Goal: Information Seeking & Learning: Learn about a topic

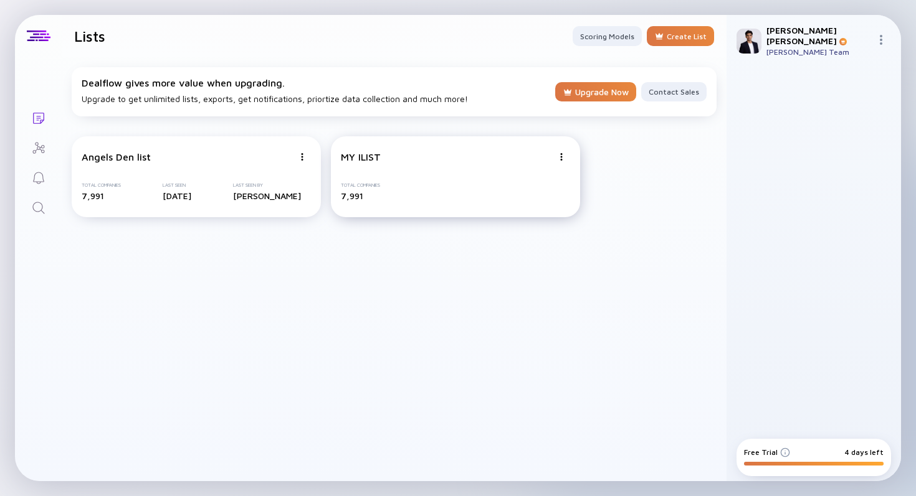
click at [306, 157] on img at bounding box center [301, 156] width 7 height 7
click at [290, 173] on div "Angels Den list Total Companies 7,991 Last Seen [DATE] Last Seen By [PERSON_NAM…" at bounding box center [196, 176] width 249 height 81
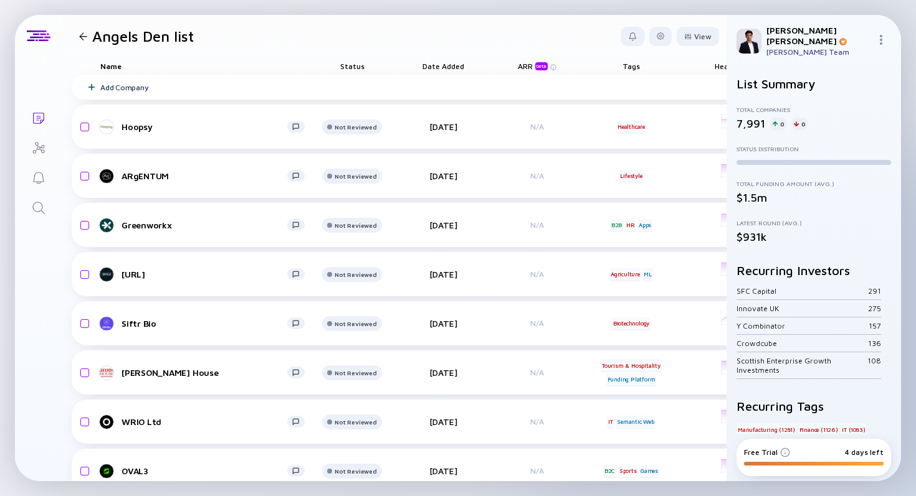
click at [79, 43] on div "Angels Den list" at bounding box center [134, 35] width 120 height 17
click at [83, 39] on div at bounding box center [83, 36] width 8 height 8
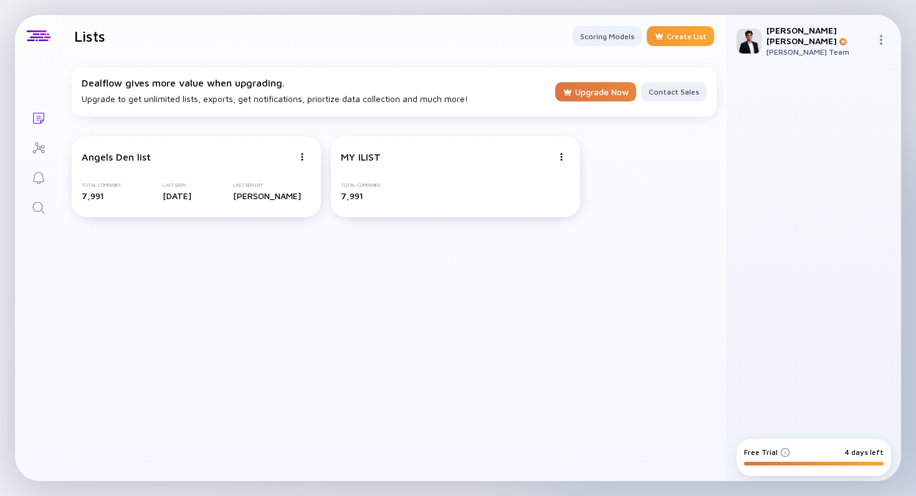
click at [677, 34] on div "Create List" at bounding box center [680, 36] width 67 height 20
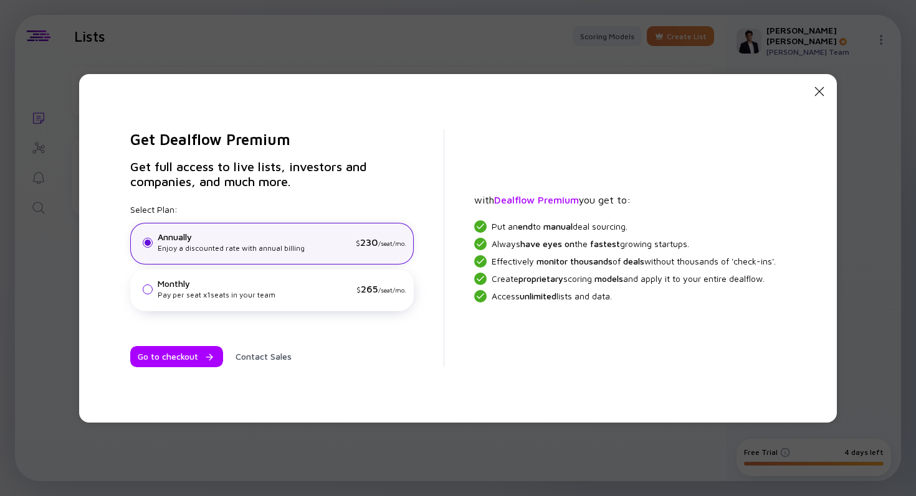
click at [823, 90] on icon at bounding box center [819, 91] width 9 height 9
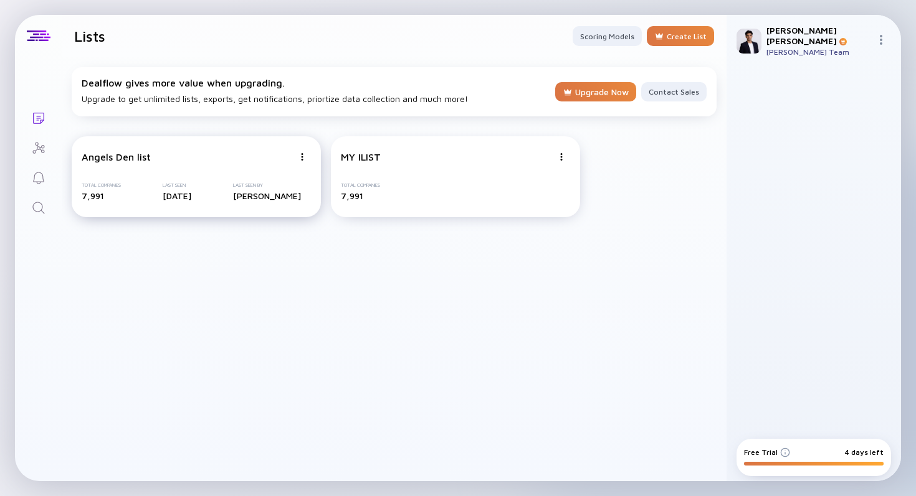
click at [268, 164] on div "Angels Den list Total Companies 7,991 Last Seen [DATE] Last Seen By [PERSON_NAM…" at bounding box center [196, 176] width 249 height 81
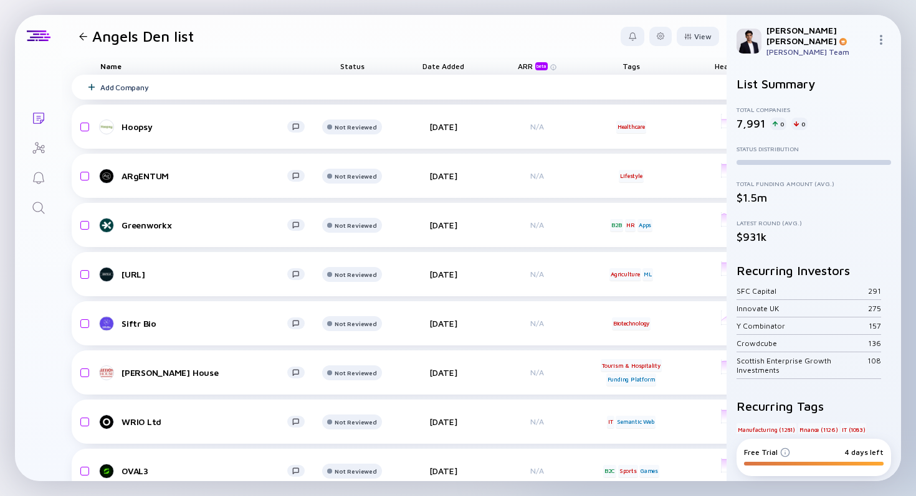
click at [268, 90] on div "Add Company" at bounding box center [611, 87] width 1078 height 25
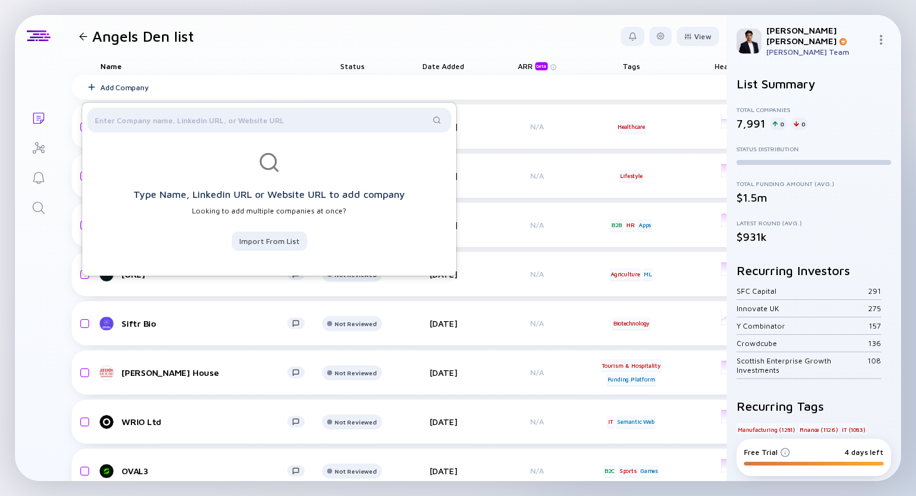
drag, startPoint x: 284, startPoint y: 244, endPoint x: 284, endPoint y: 255, distance: 11.2
click at [284, 246] on div "Import from List" at bounding box center [269, 241] width 75 height 19
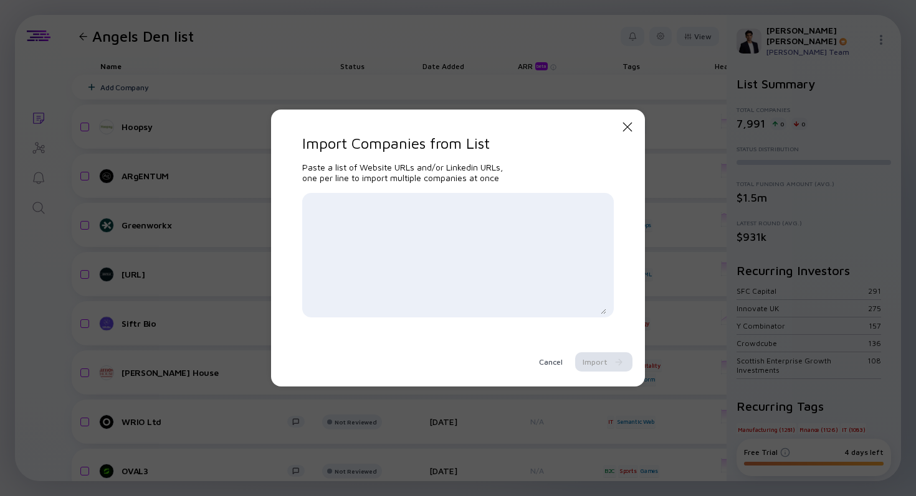
click at [625, 126] on icon at bounding box center [627, 127] width 9 height 9
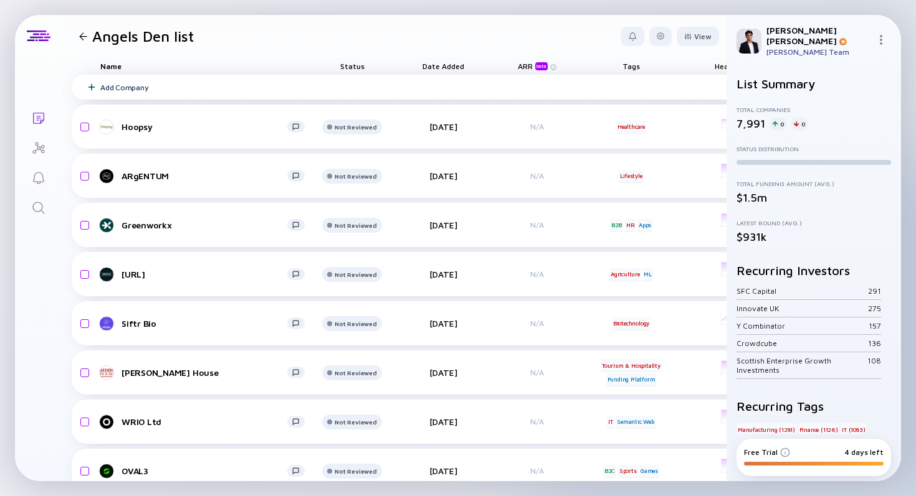
click at [156, 87] on div "Add Company" at bounding box center [611, 87] width 1078 height 25
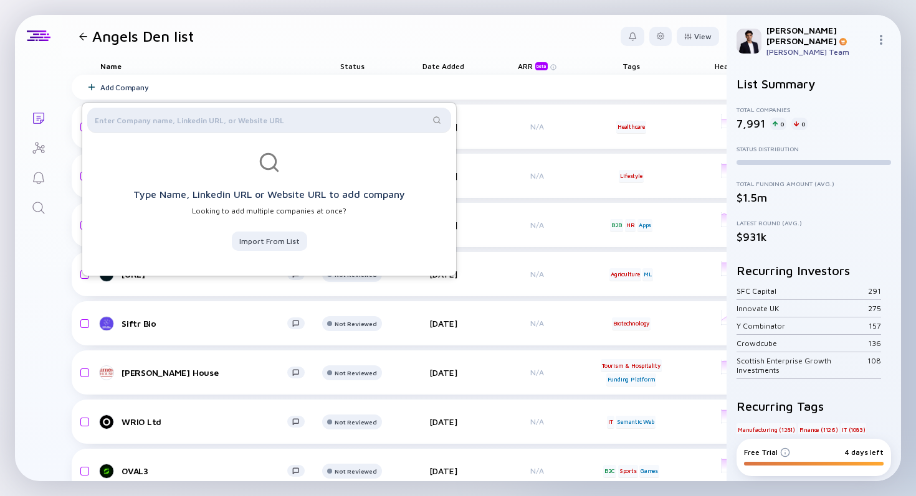
click at [164, 108] on div at bounding box center [269, 120] width 364 height 25
click at [164, 113] on div at bounding box center [269, 120] width 364 height 25
click at [164, 115] on input "text" at bounding box center [262, 120] width 334 height 12
type input "0"
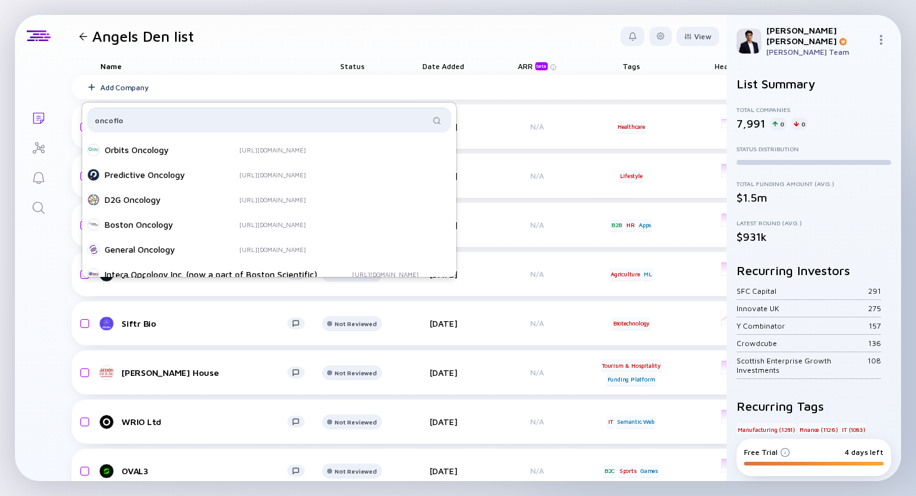
type input "oncofl"
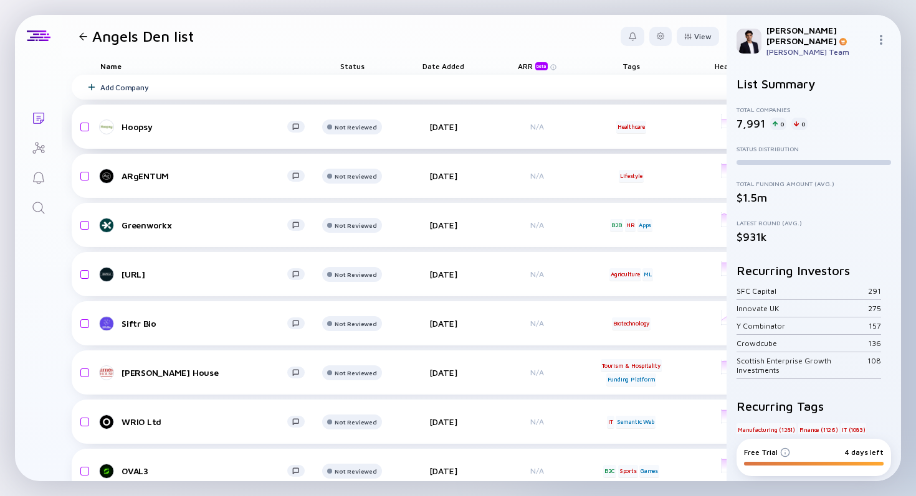
click at [140, 136] on div "Hoopsy Not Reviewed [DATE] N/A Healthcare headcount-hoopsy 3 Headcount salesCol…" at bounding box center [611, 127] width 1078 height 44
click at [143, 131] on div "Hoopsy" at bounding box center [204, 126] width 166 height 11
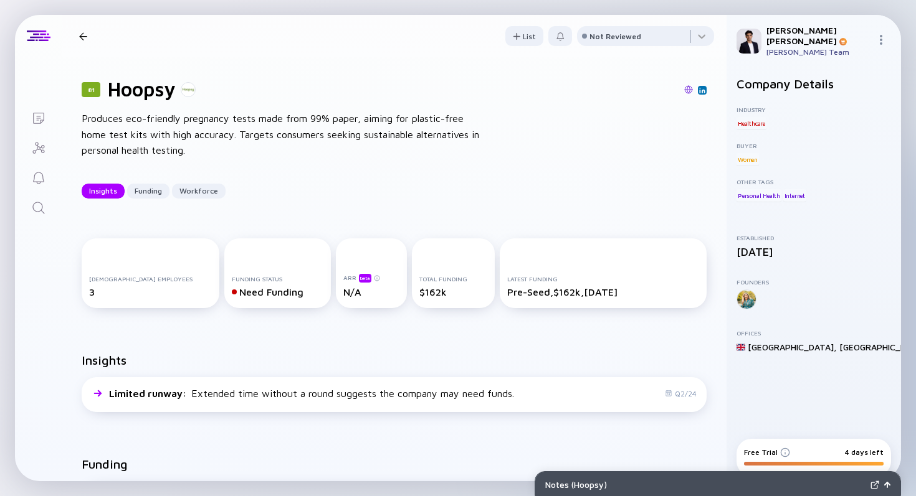
scroll to position [14, 0]
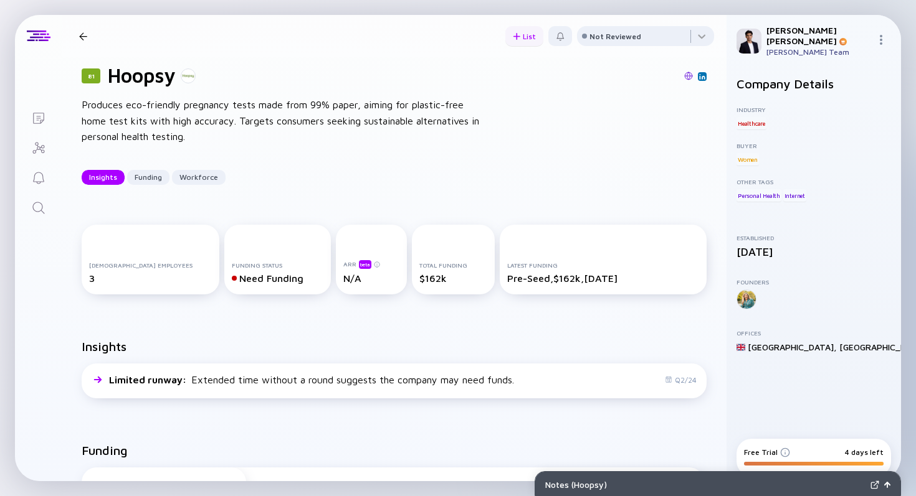
click at [513, 39] on div at bounding box center [516, 36] width 7 height 7
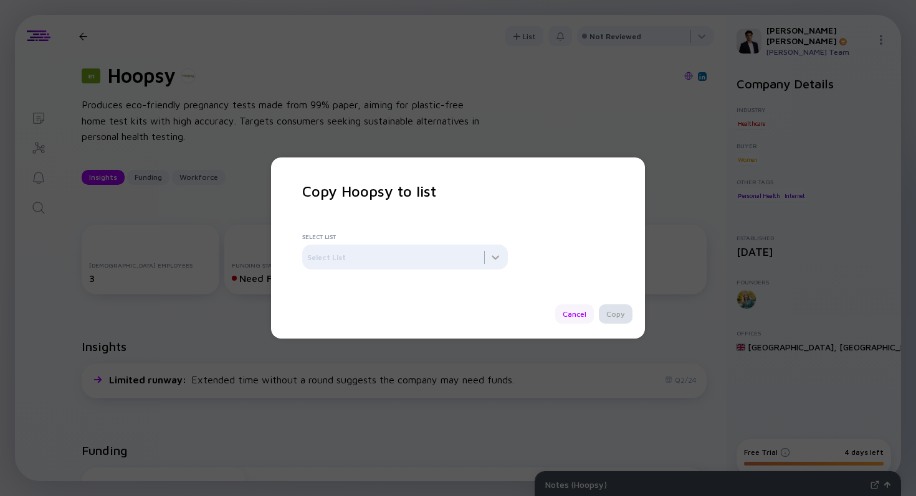
click at [575, 310] on div "Cancel" at bounding box center [574, 314] width 39 height 19
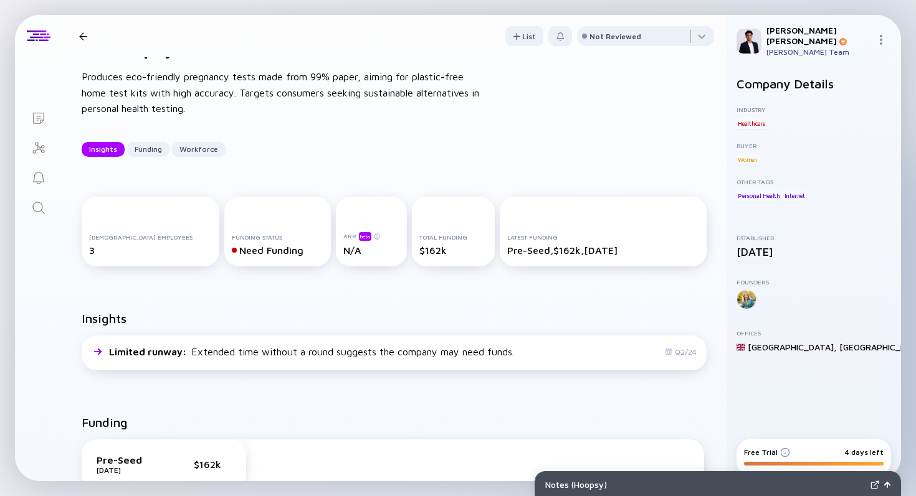
scroll to position [52, 0]
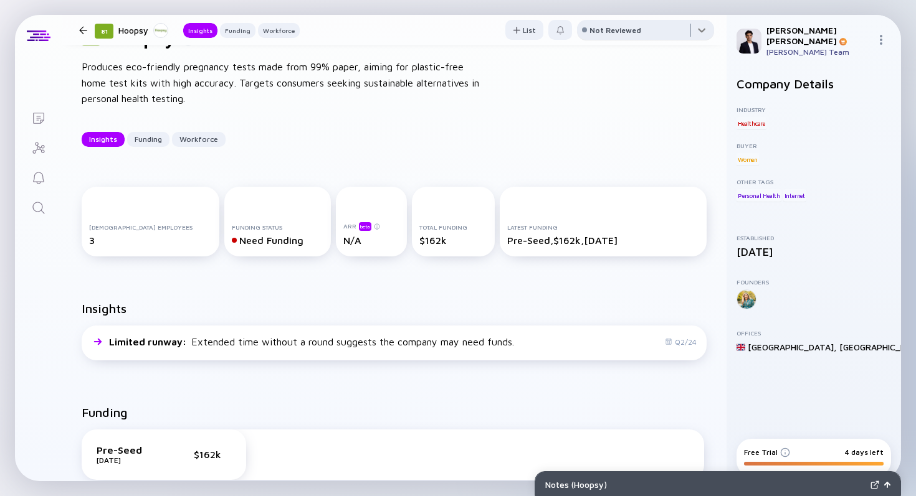
click at [683, 29] on div at bounding box center [645, 32] width 137 height 25
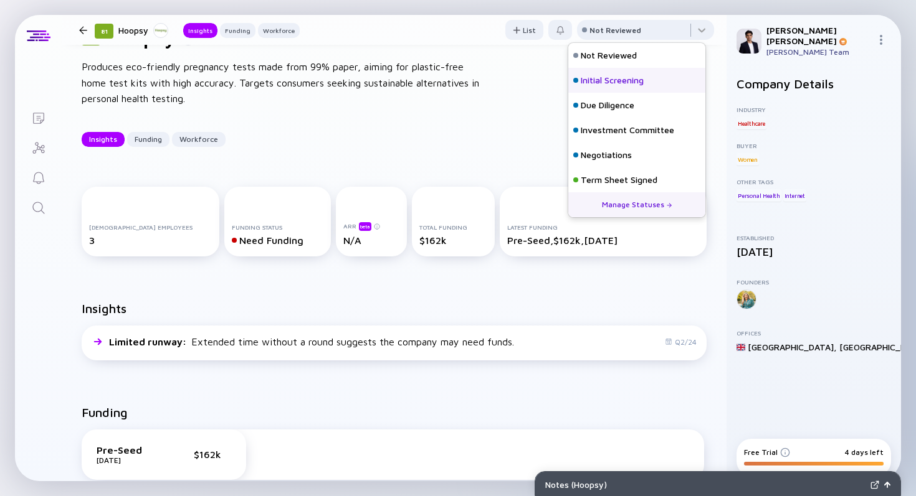
click at [643, 75] on div "Initial Screening" at bounding box center [612, 80] width 63 height 12
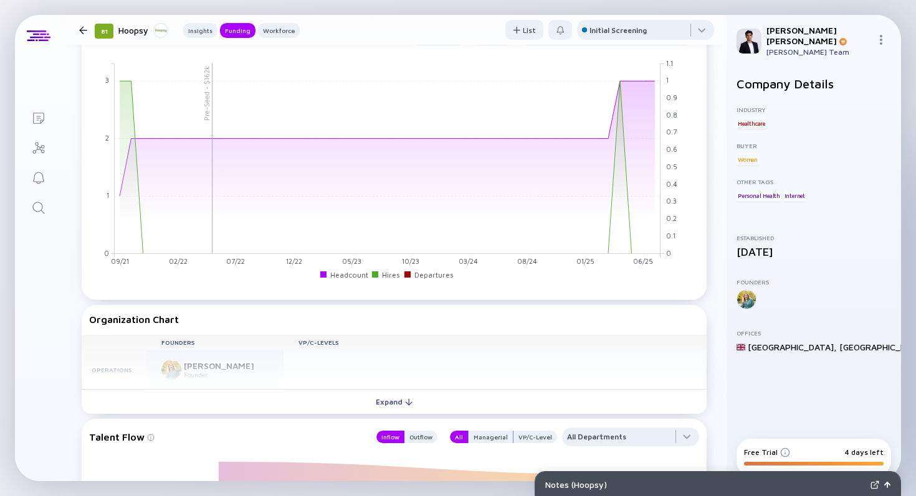
scroll to position [1152, 0]
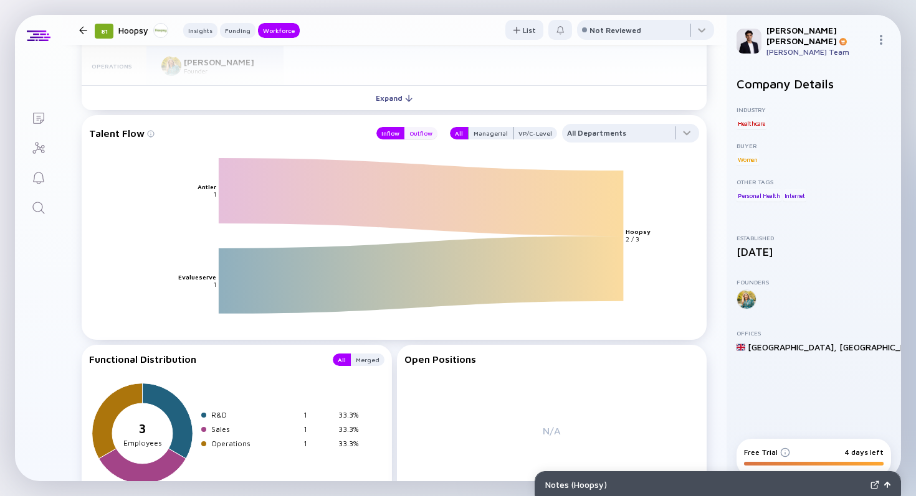
click at [420, 136] on div "Outflow" at bounding box center [420, 133] width 33 height 12
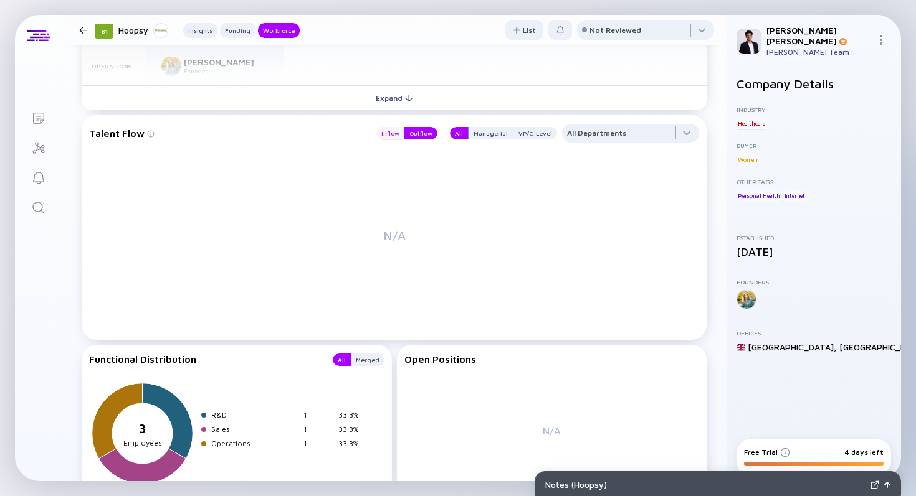
click at [386, 138] on div "Inflow" at bounding box center [390, 133] width 28 height 12
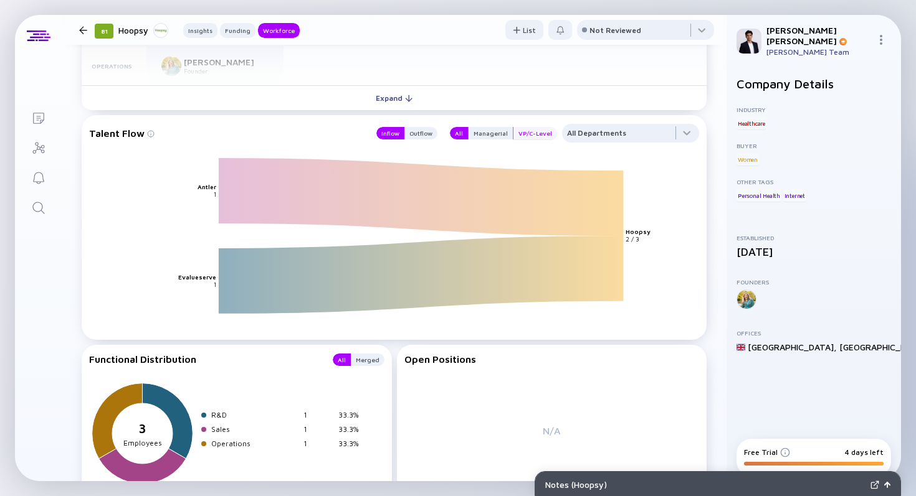
click at [519, 135] on div "VP/C-Level" at bounding box center [535, 133] width 44 height 12
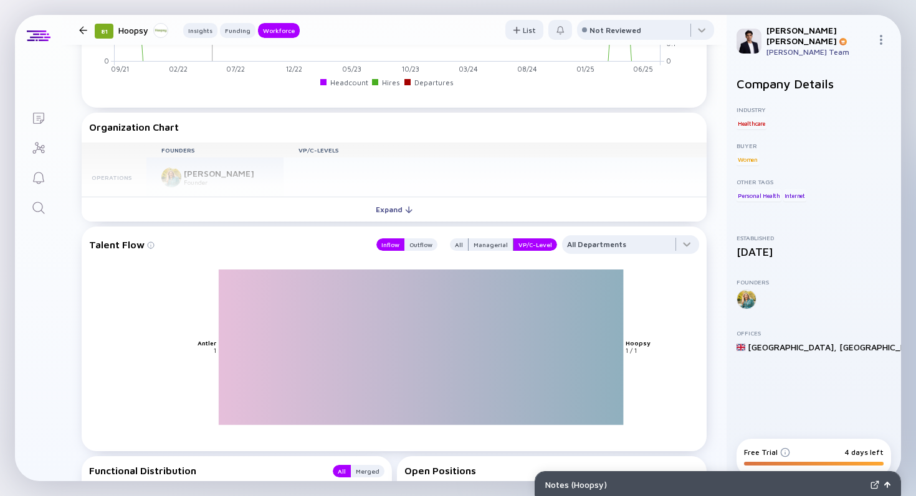
scroll to position [986, 0]
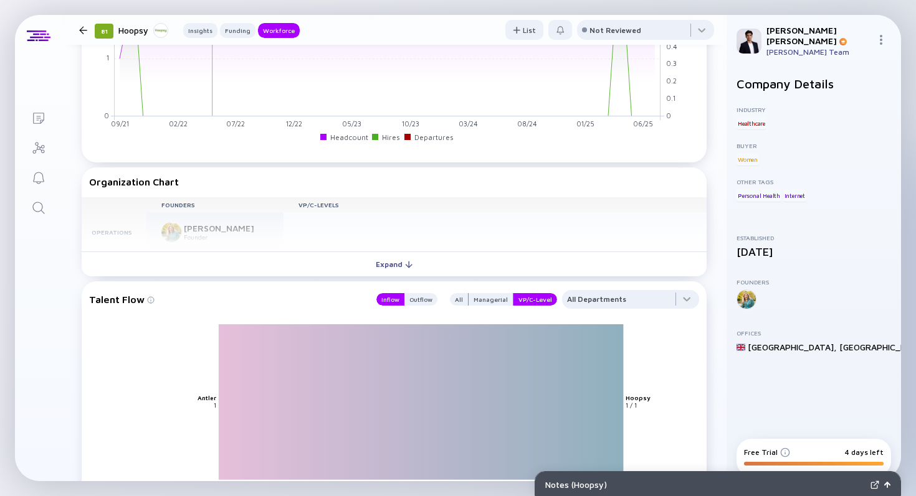
click at [236, 239] on div "Founders VP/C-Levels Operations [PERSON_NAME] Founder" at bounding box center [394, 224] width 625 height 55
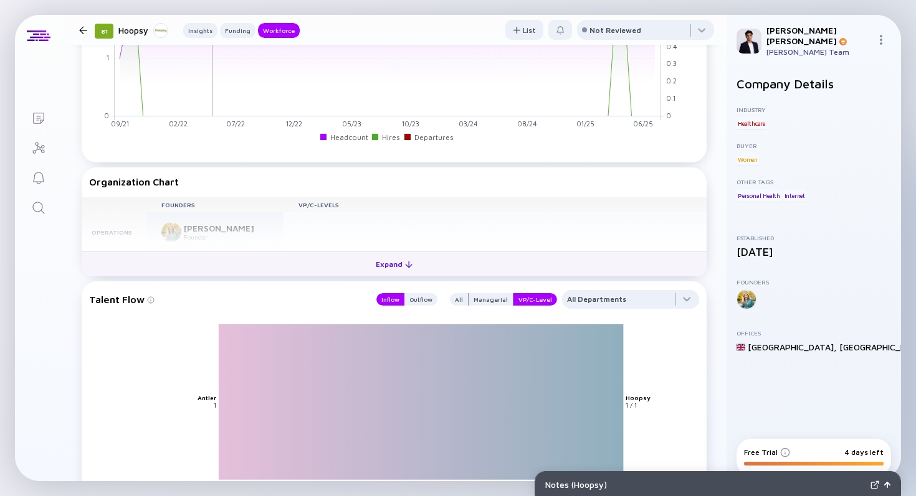
click at [227, 255] on button "Expand" at bounding box center [394, 264] width 625 height 25
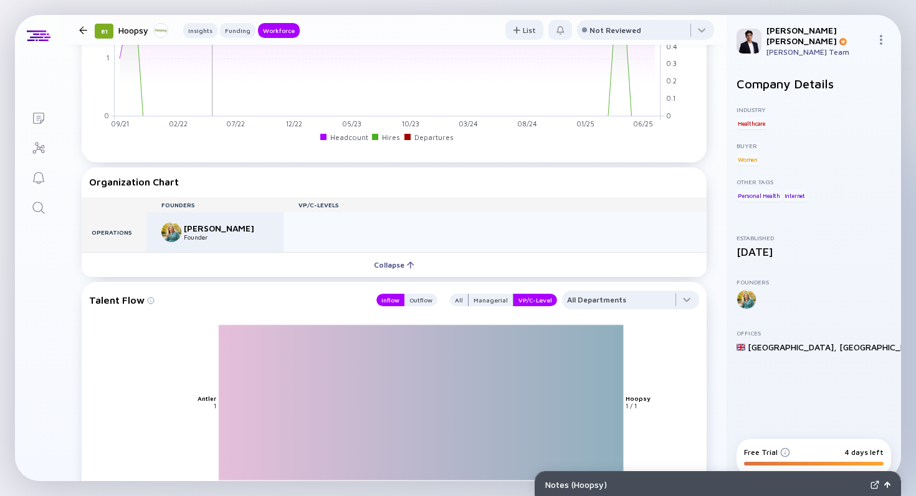
click at [213, 237] on div "Founder" at bounding box center [225, 237] width 82 height 7
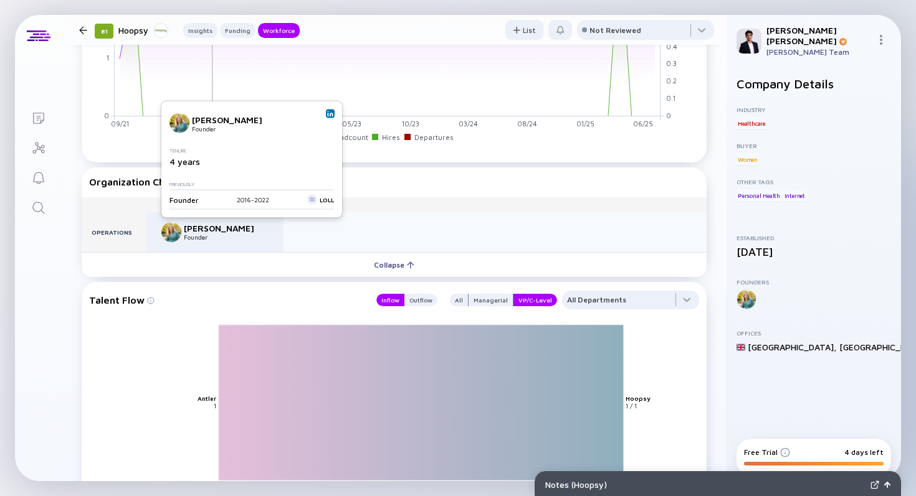
click at [331, 114] on img at bounding box center [330, 114] width 6 height 6
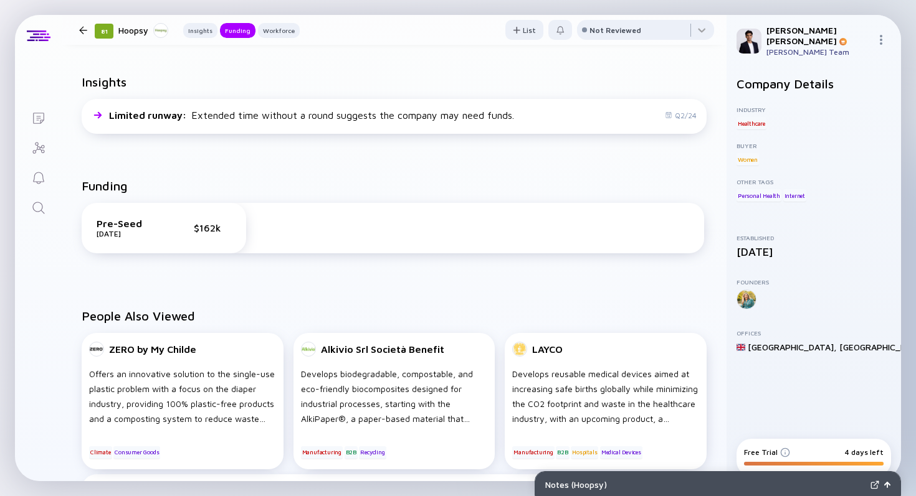
scroll to position [278, 0]
click at [83, 32] on div at bounding box center [83, 30] width 8 height 8
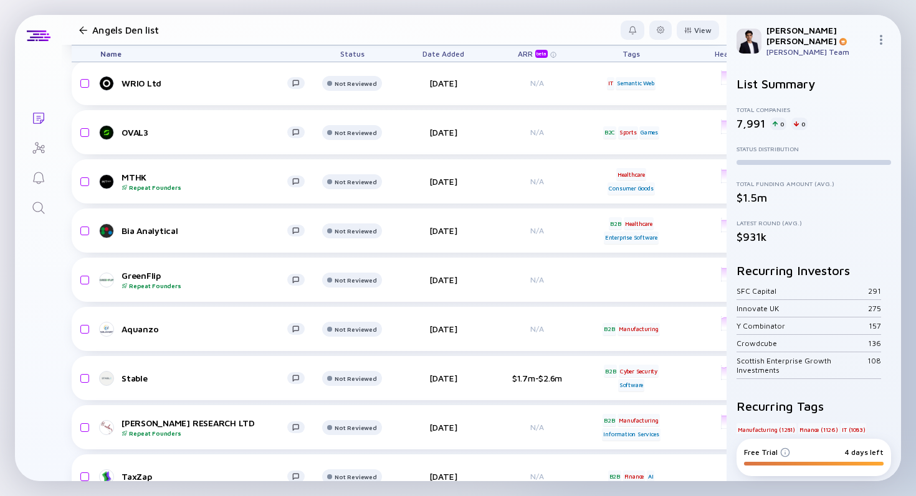
scroll to position [339, 0]
click at [686, 35] on div "View" at bounding box center [697, 30] width 42 height 19
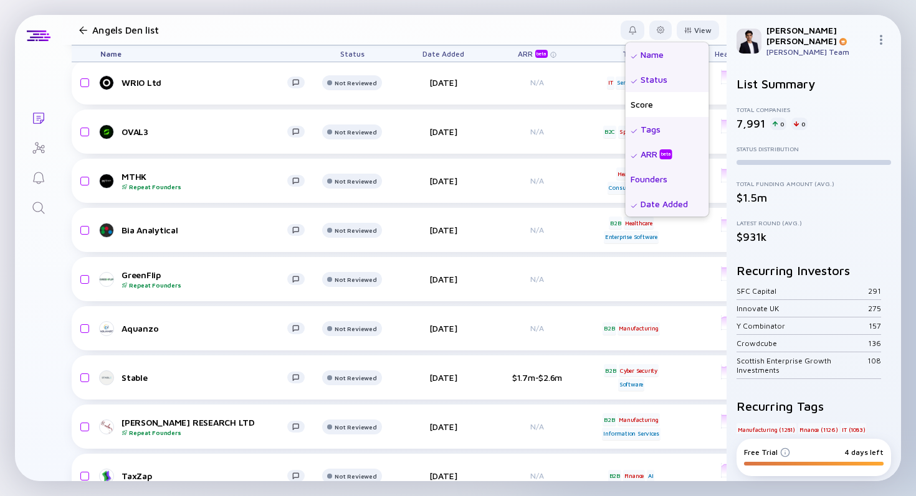
click at [625, 174] on div "Founders" at bounding box center [666, 179] width 83 height 25
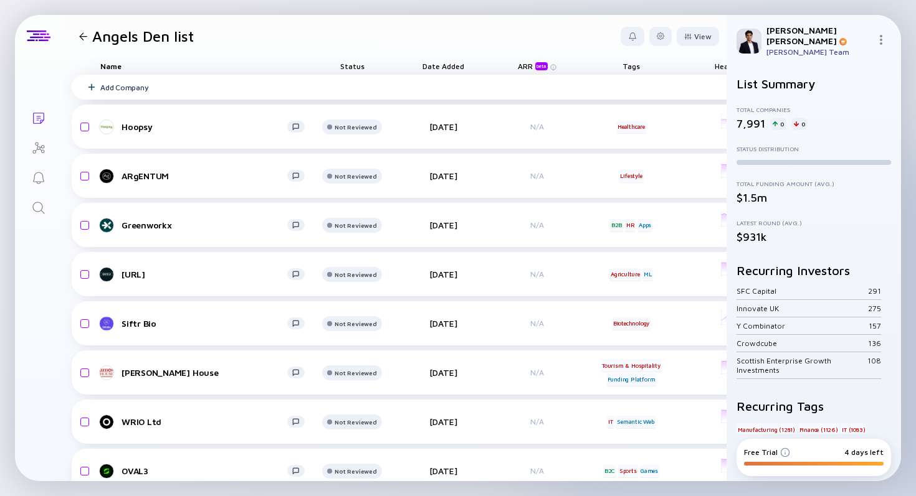
click at [433, 86] on div "Add Company" at bounding box center [667, 87] width 1190 height 25
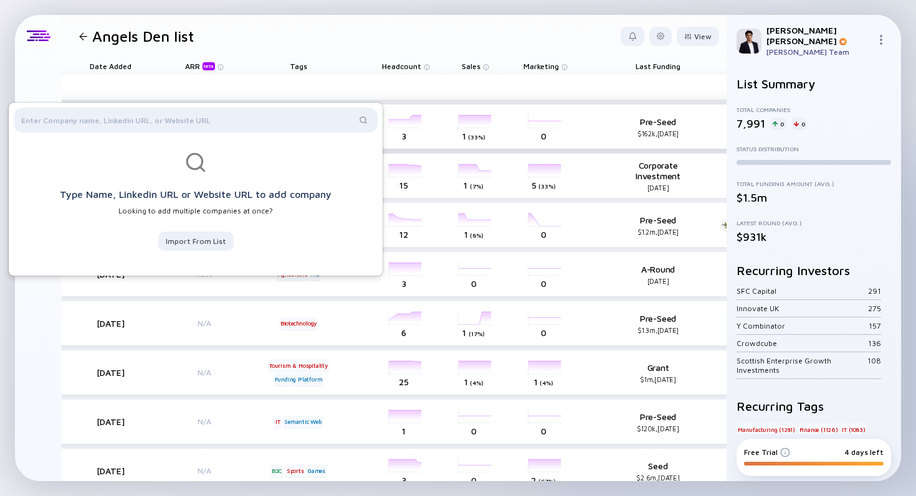
scroll to position [0, 354]
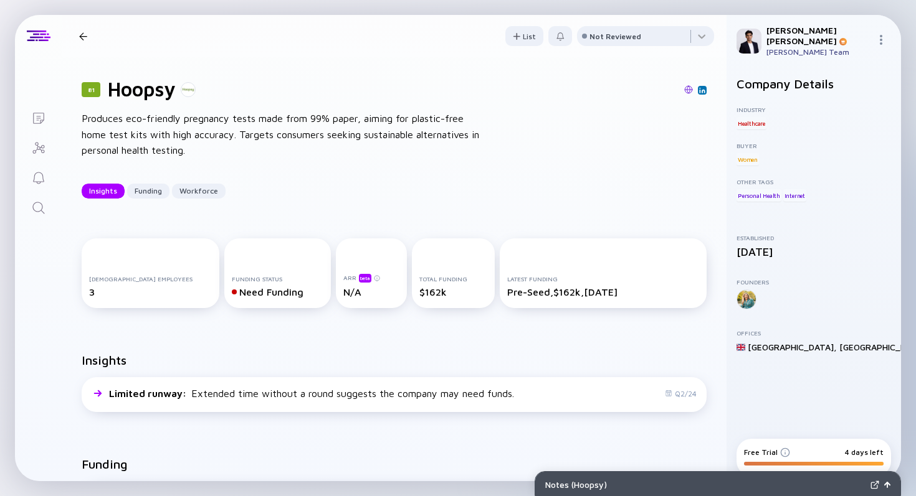
click at [90, 40] on div at bounding box center [83, 36] width 18 height 8
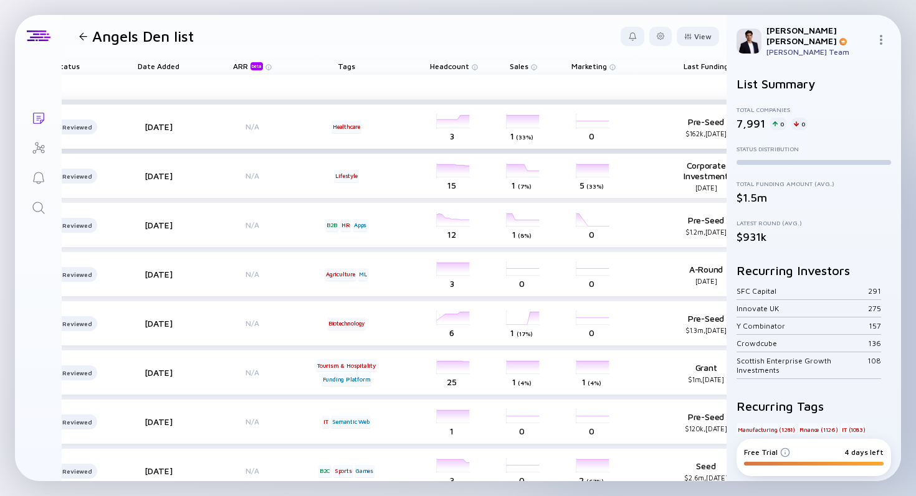
scroll to position [0, 559]
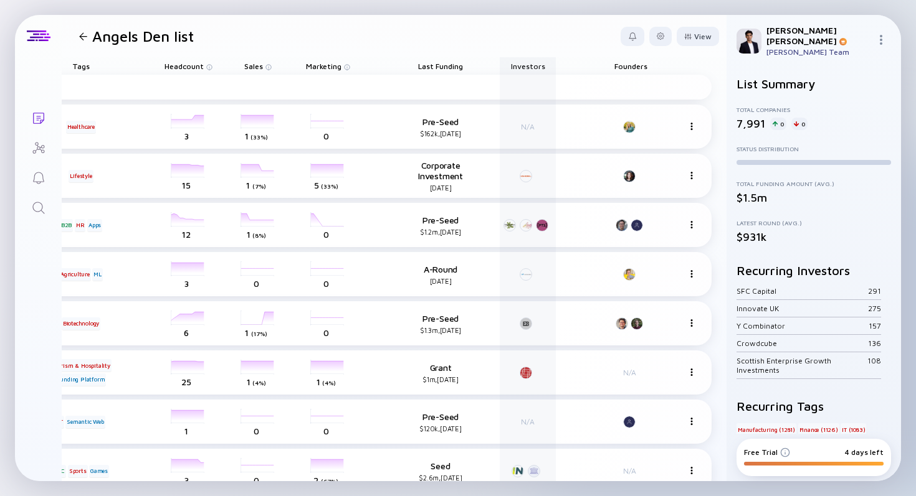
drag, startPoint x: 628, startPoint y: 67, endPoint x: 424, endPoint y: 65, distance: 204.3
click at [424, 66] on div "Name Status Date Added ARR beta Tags Headcount Sales Marketing Last Funding Inv…" at bounding box center [117, 65] width 1190 height 17
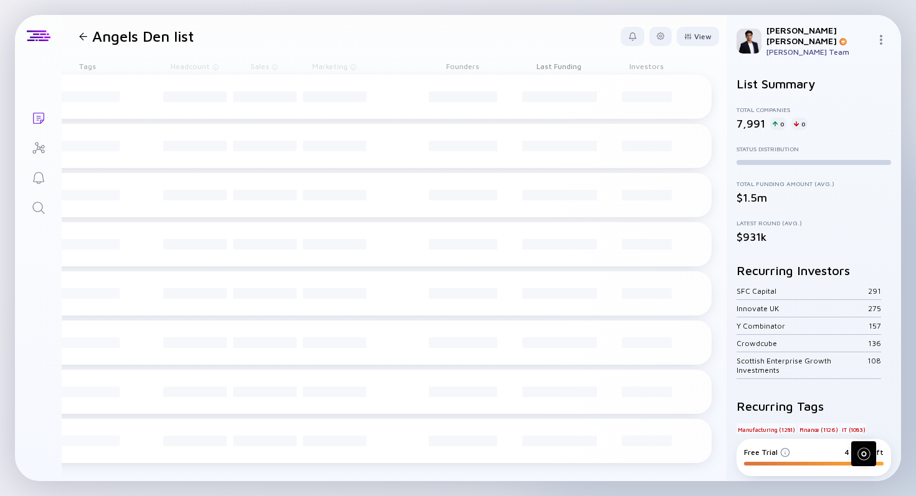
scroll to position [0, 544]
click at [656, 42] on div at bounding box center [660, 36] width 22 height 19
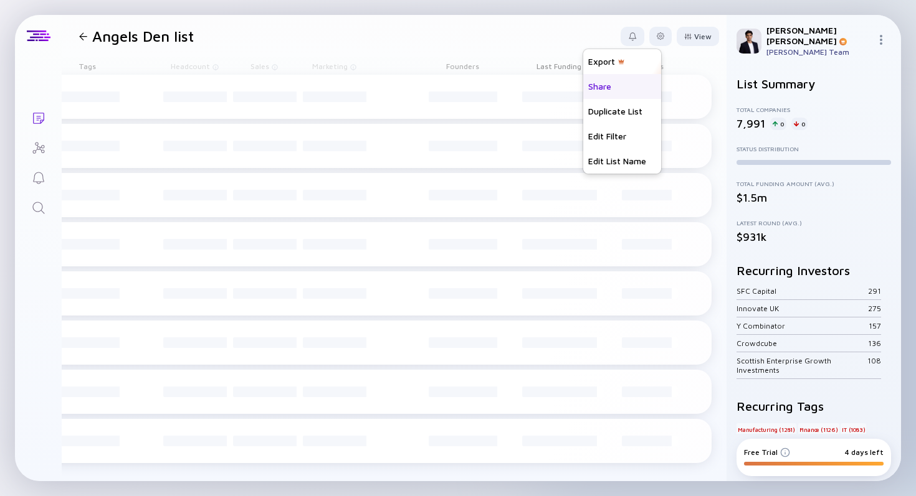
scroll to position [0, 534]
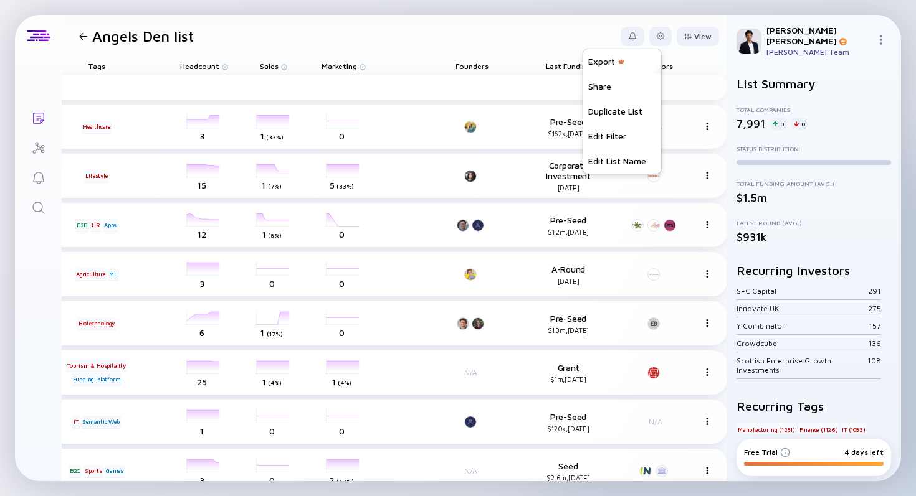
click at [451, 36] on header "Angels Den list Export Share Duplicate List Edit Filter Edit List Name View" at bounding box center [394, 36] width 665 height 42
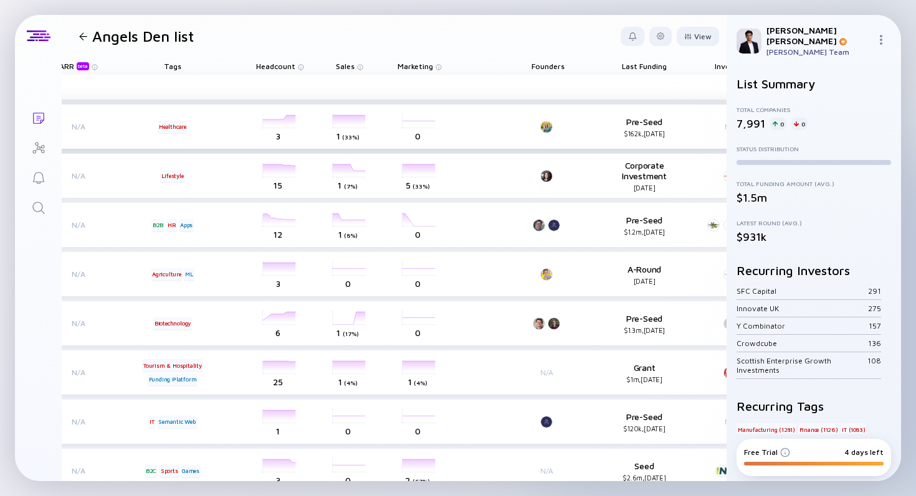
scroll to position [0, 452]
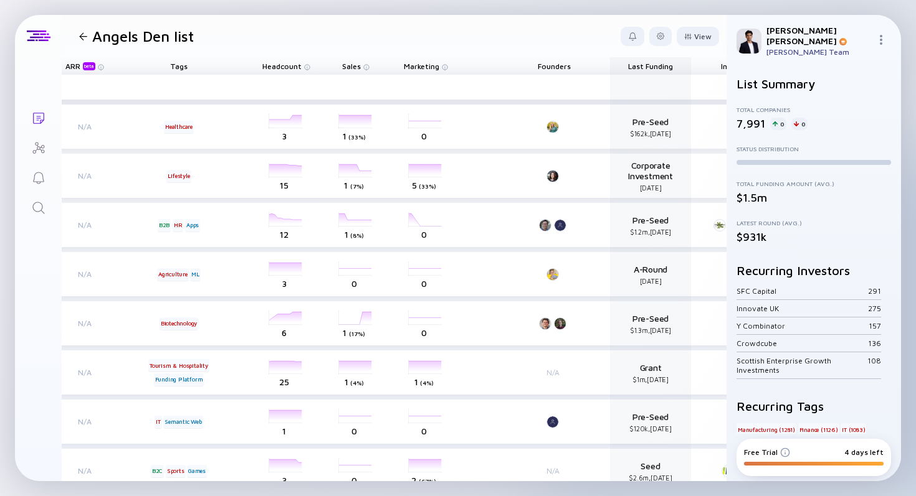
drag, startPoint x: 562, startPoint y: 62, endPoint x: 561, endPoint y: 80, distance: 18.1
drag, startPoint x: 563, startPoint y: 67, endPoint x: 457, endPoint y: 59, distance: 106.1
click at [445, 59] on div "Name Status Date Added ARR beta Tags Headcount Sales Marketing Founders Last Fu…" at bounding box center [214, 65] width 1190 height 17
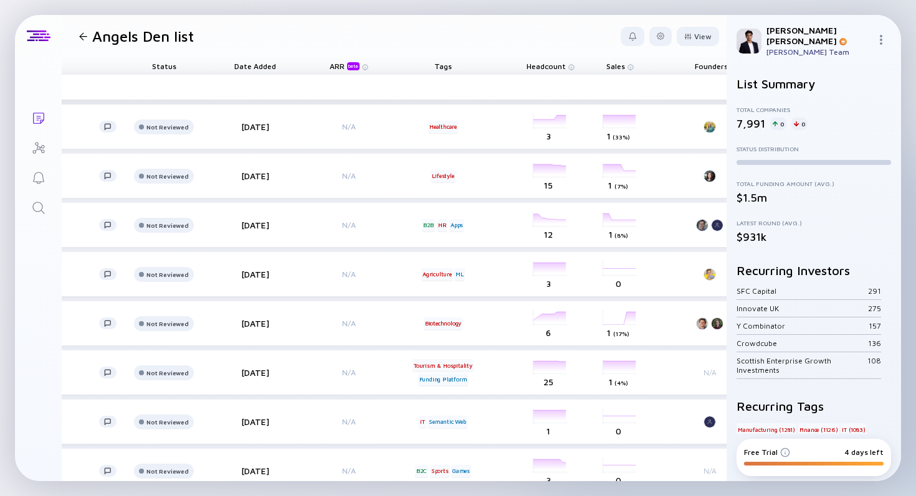
scroll to position [0, 229]
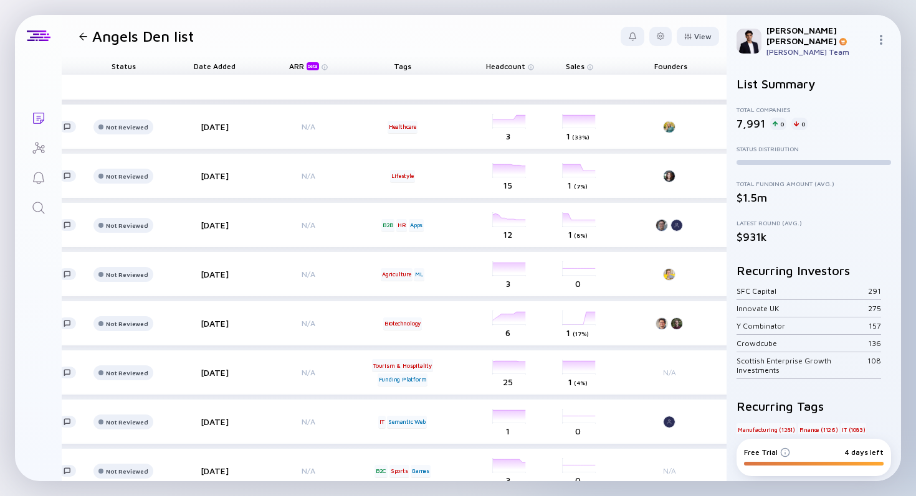
click at [669, 77] on div "Add Company" at bounding box center [428, 87] width 1171 height 25
click at [670, 69] on div "Founders" at bounding box center [670, 65] width 75 height 17
click at [660, 64] on div "Founders" at bounding box center [670, 65] width 75 height 17
drag, startPoint x: 662, startPoint y: 77, endPoint x: 463, endPoint y: 70, distance: 199.5
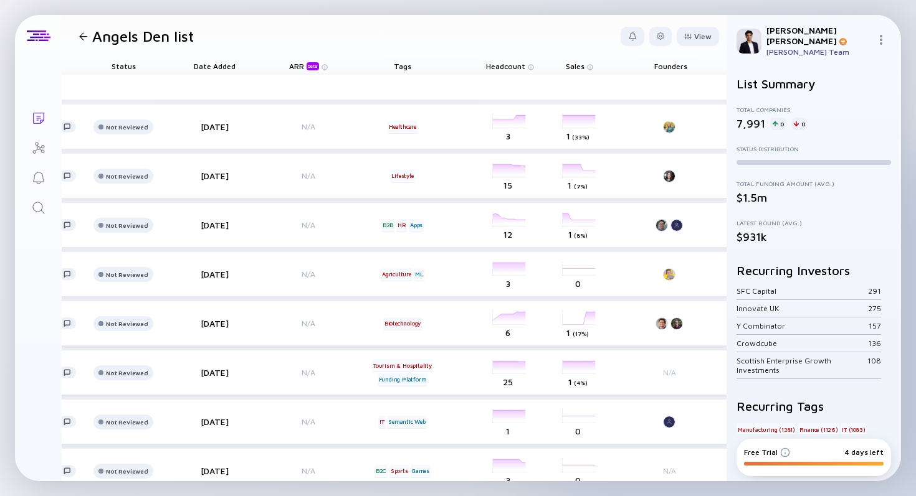
click at [657, 64] on div "Founders" at bounding box center [670, 65] width 75 height 17
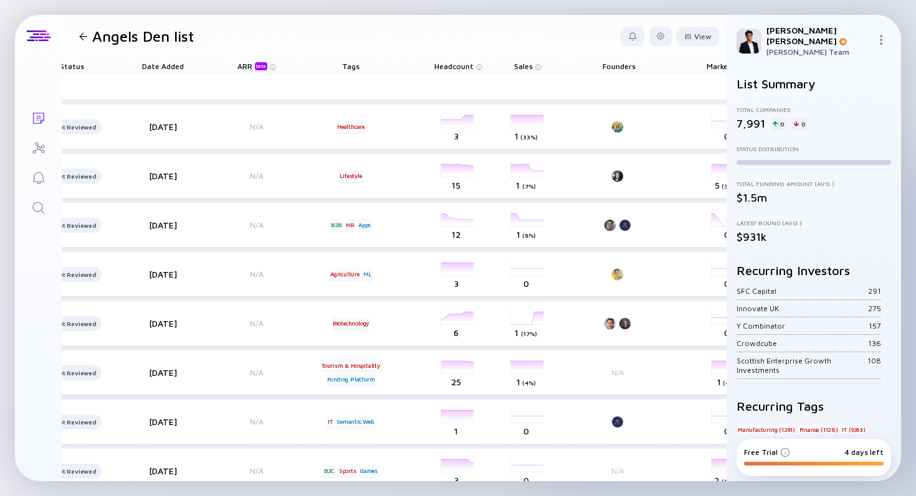
scroll to position [0, 294]
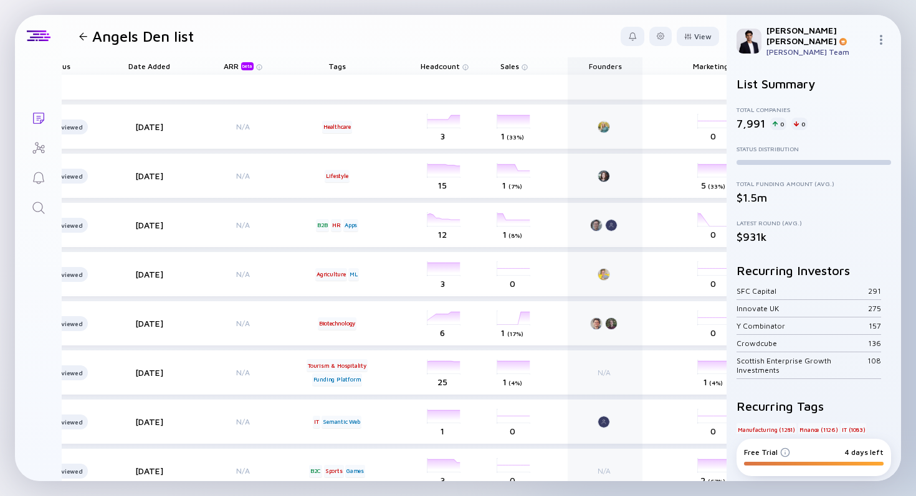
drag, startPoint x: 508, startPoint y: 62, endPoint x: 632, endPoint y: 74, distance: 124.6
click at [632, 75] on div "Name Status Date Added ARR beta Tags Headcount Sales Founders Marketing Last Fu…" at bounding box center [363, 65] width 1171 height 17
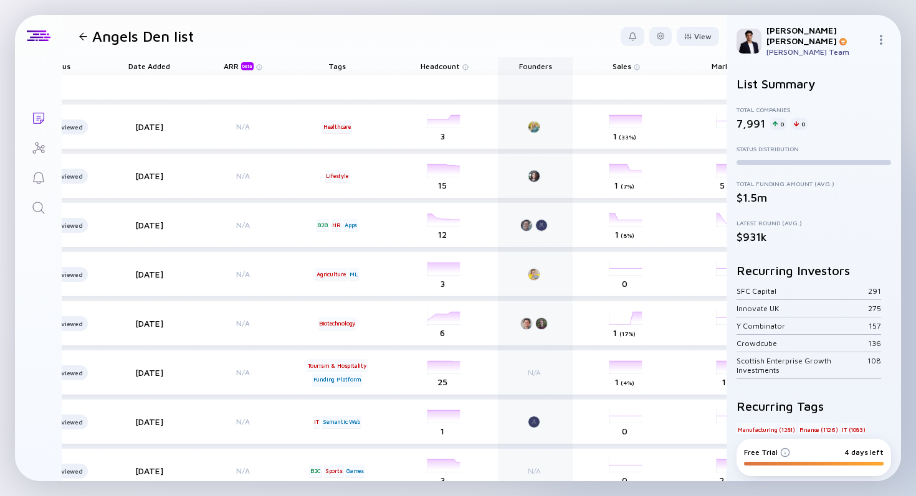
drag, startPoint x: 456, startPoint y: 67, endPoint x: 552, endPoint y: 63, distance: 96.6
click at [552, 63] on div "Name Status Date Added ARR beta Tags Headcount Founders Sales Marketing Last Fu…" at bounding box center [373, 65] width 1190 height 17
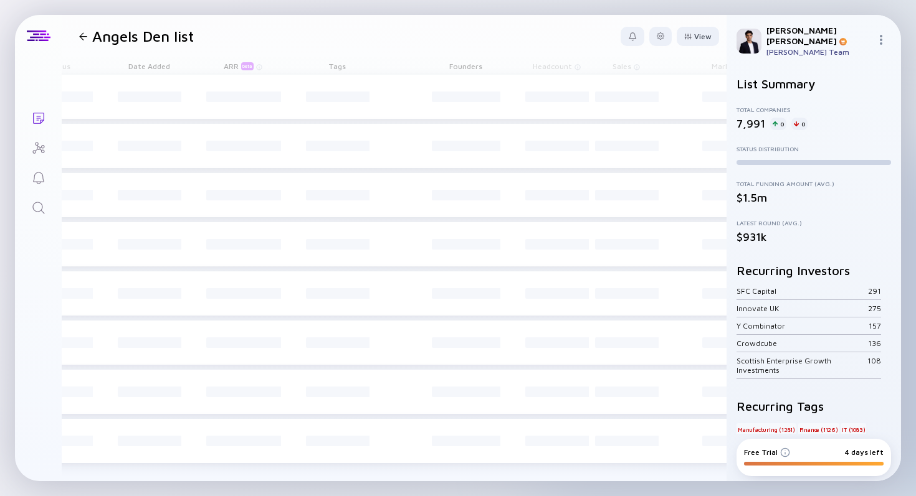
drag, startPoint x: 460, startPoint y: 69, endPoint x: 433, endPoint y: 69, distance: 26.8
click at [433, 69] on div "Founders" at bounding box center [465, 65] width 75 height 17
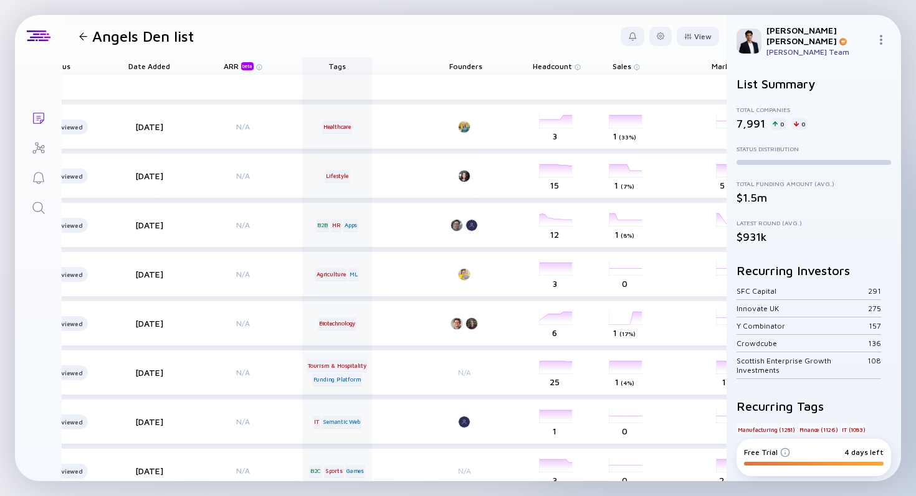
drag, startPoint x: 462, startPoint y: 65, endPoint x: 307, endPoint y: 65, distance: 154.5
click at [307, 65] on div "Name Status Date Added ARR beta Tags Founders Headcount Sales Marketing Last Fu…" at bounding box center [373, 65] width 1190 height 17
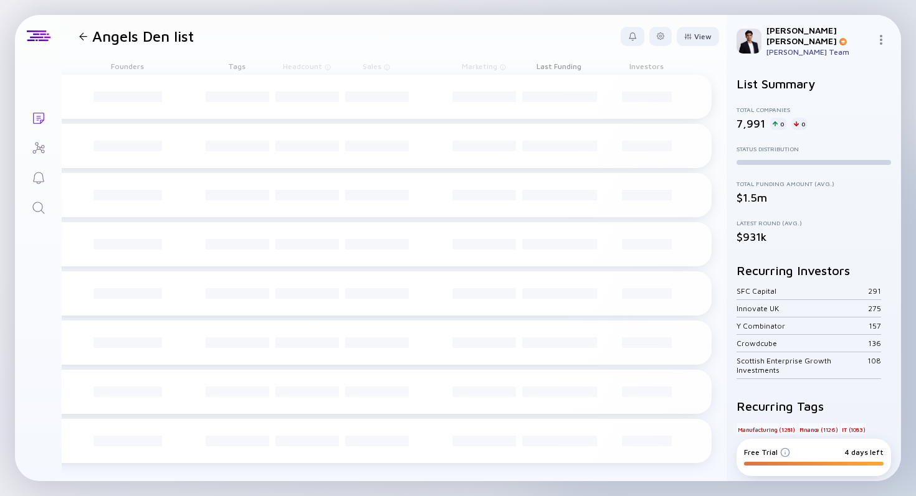
scroll to position [0, 0]
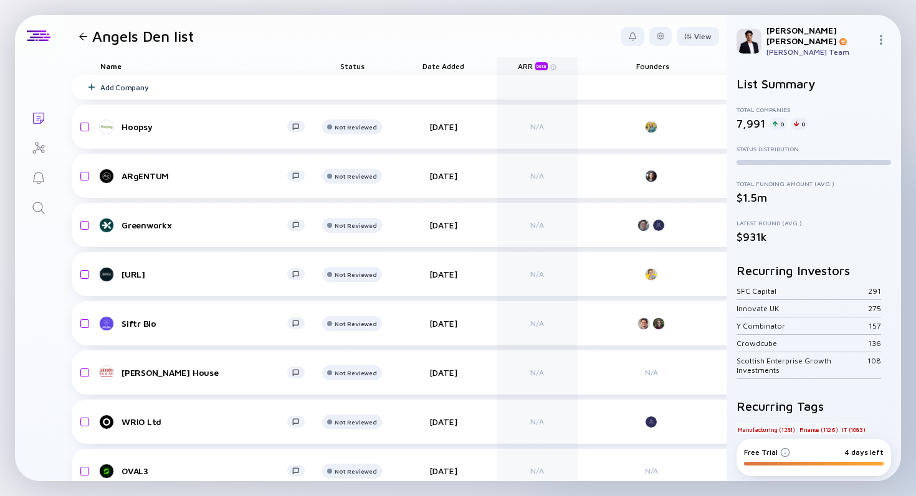
drag, startPoint x: 655, startPoint y: 64, endPoint x: 491, endPoint y: 63, distance: 163.8
click at [491, 63] on div "Name Status Date Added ARR beta Founders Tags Headcount Sales Marketing Last Fu…" at bounding box center [657, 65] width 1171 height 17
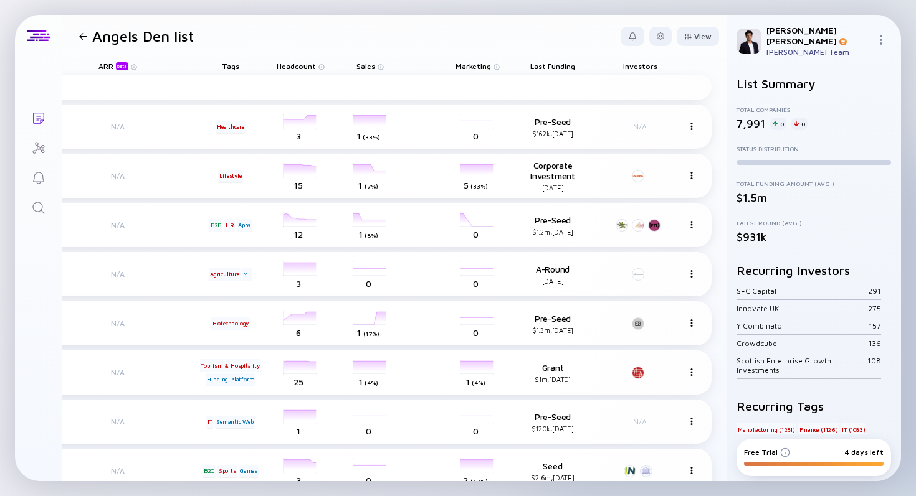
scroll to position [0, 541]
drag, startPoint x: 542, startPoint y: 69, endPoint x: 194, endPoint y: 58, distance: 348.3
click at [194, 58] on div "Name Status Date Added Founders ARR beta Tags Headcount Sales Marketing Last Fu…" at bounding box center [125, 65] width 1171 height 17
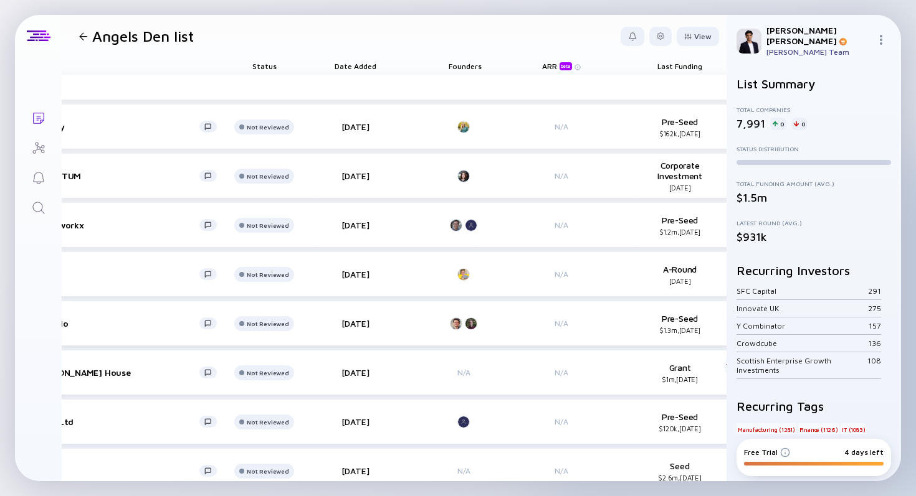
scroll to position [0, 95]
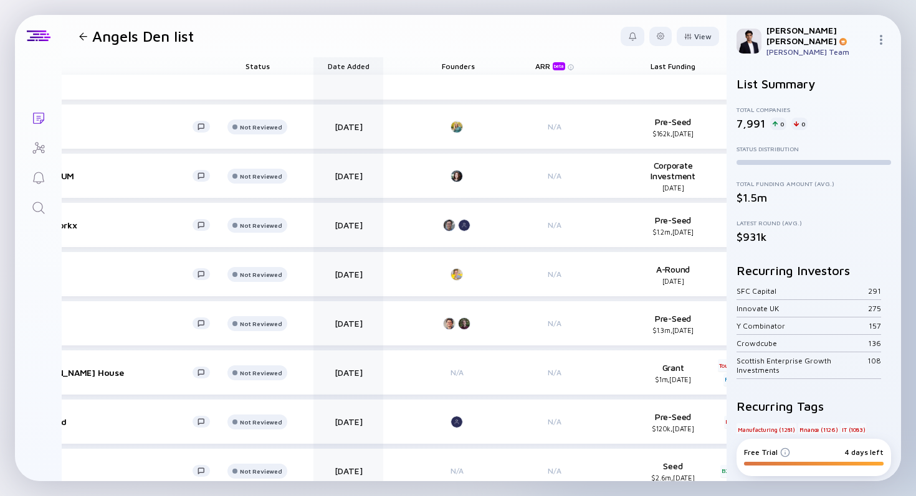
drag, startPoint x: 649, startPoint y: 67, endPoint x: 348, endPoint y: 62, distance: 301.5
click at [348, 62] on div "Name Status Date Added Founders ARR beta Last Funding Tags Headcount Sales Mark…" at bounding box center [562, 65] width 1171 height 17
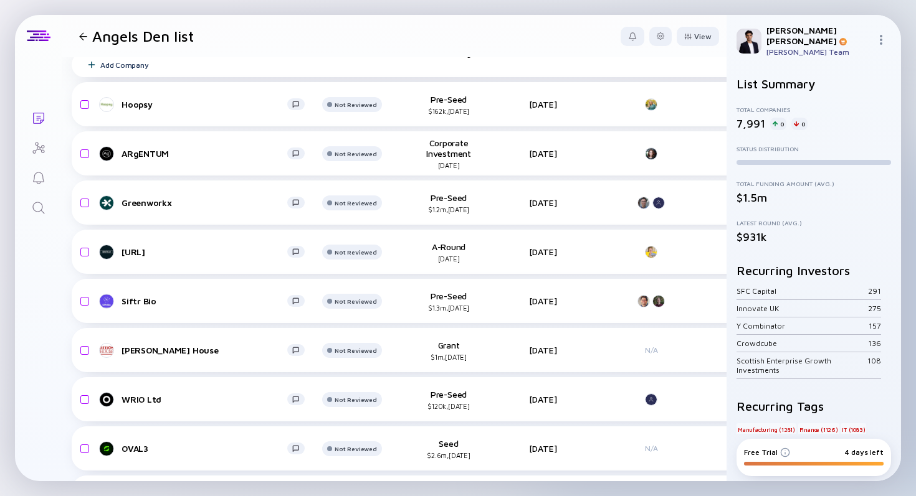
scroll to position [0, 0]
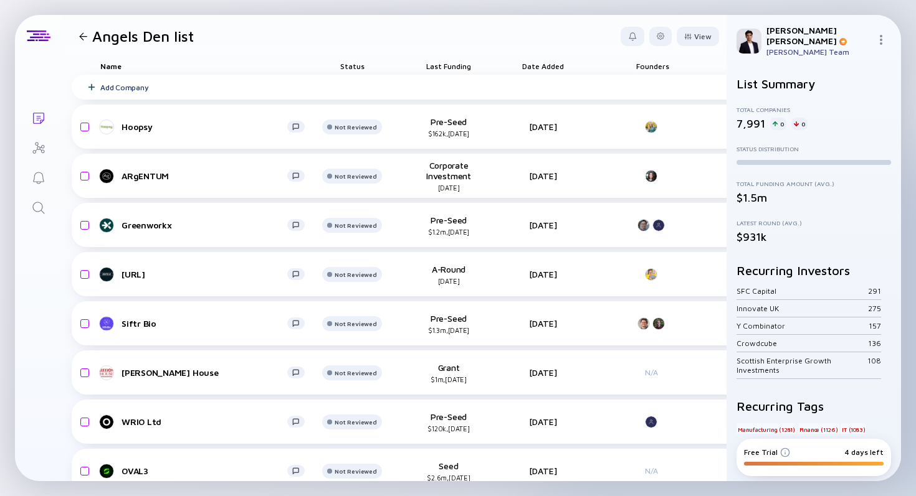
click at [447, 65] on span "Last Funding" at bounding box center [448, 66] width 45 height 9
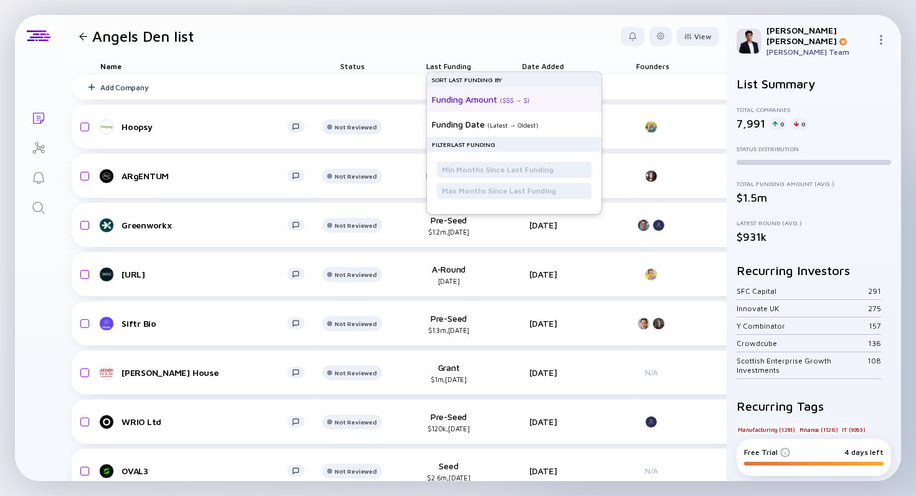
click at [468, 98] on div "Funding Amount" at bounding box center [464, 99] width 65 height 11
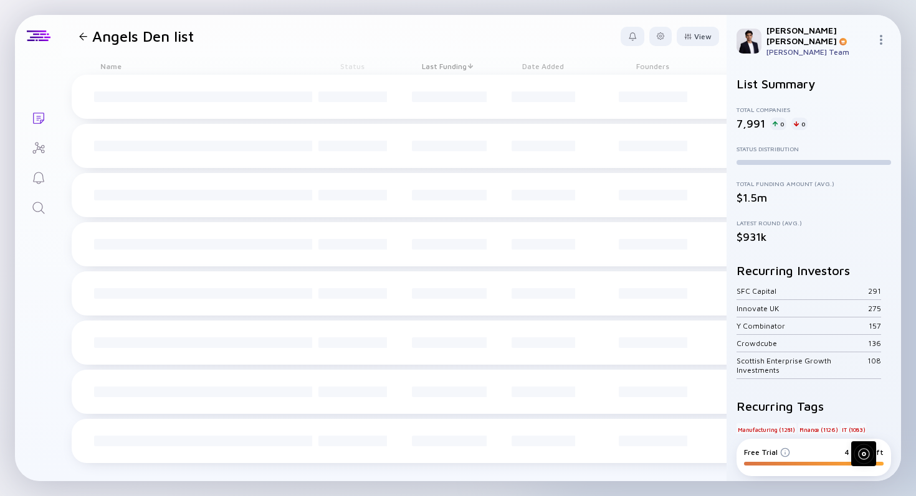
click at [467, 59] on div "Last Funding" at bounding box center [448, 65] width 81 height 17
click at [474, 66] on div at bounding box center [474, 66] width 1 height 0
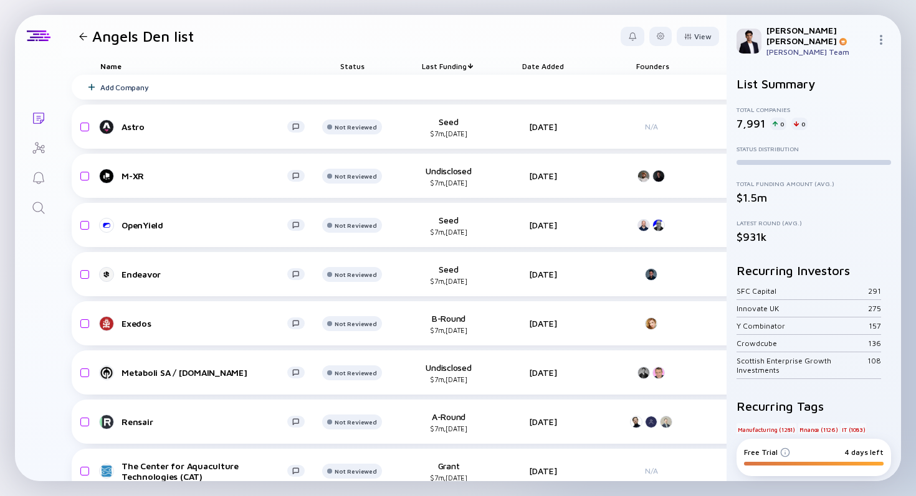
click at [466, 62] on span "Last Funding" at bounding box center [444, 66] width 45 height 9
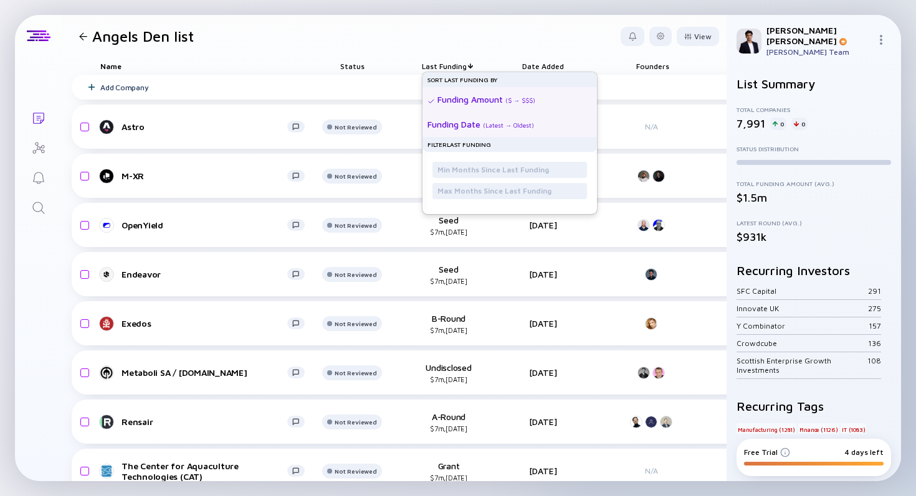
click at [477, 123] on div "Funding Date" at bounding box center [453, 124] width 53 height 11
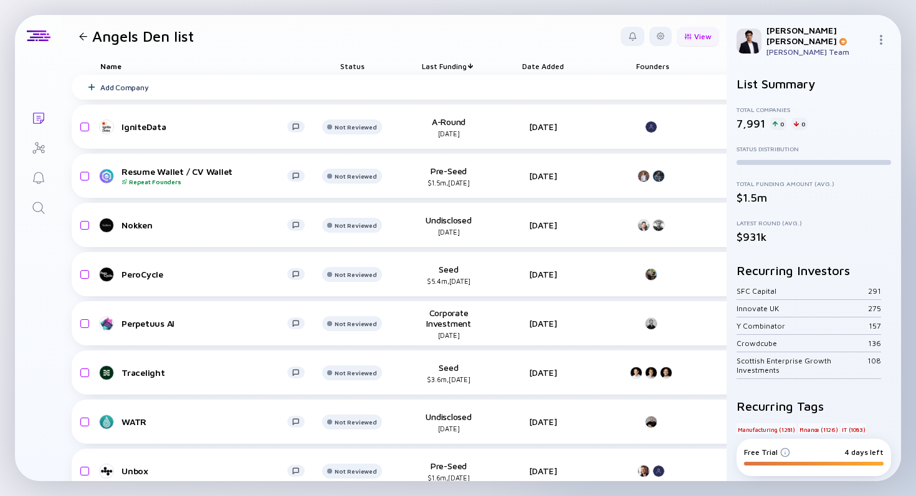
click at [683, 39] on div "View" at bounding box center [697, 36] width 42 height 19
click at [654, 31] on div at bounding box center [660, 36] width 22 height 19
click at [475, 29] on header "Angels Den list Export Share Duplicate List Edit Filter Edit List Name View" at bounding box center [394, 36] width 665 height 42
click at [885, 45] on div "[PERSON_NAME] [PERSON_NAME] Team" at bounding box center [813, 41] width 174 height 52
click at [876, 40] on div at bounding box center [883, 41] width 15 height 12
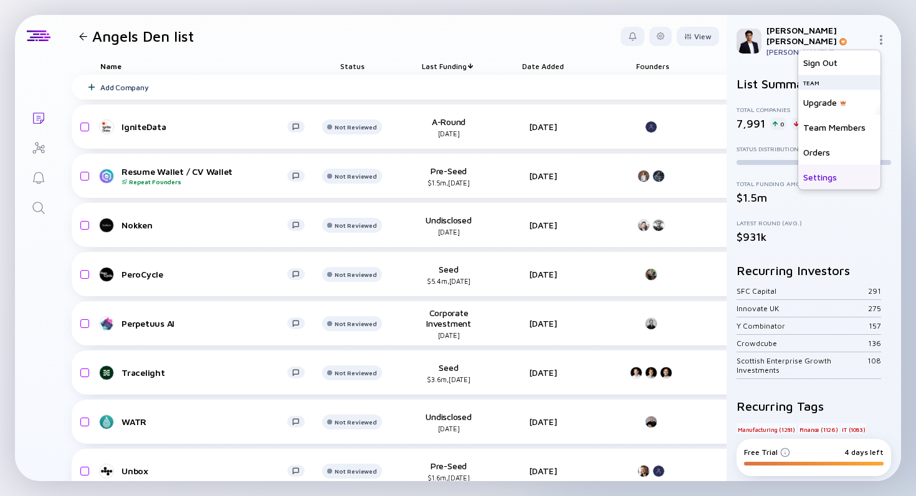
click at [822, 170] on div "Settings" at bounding box center [839, 177] width 82 height 25
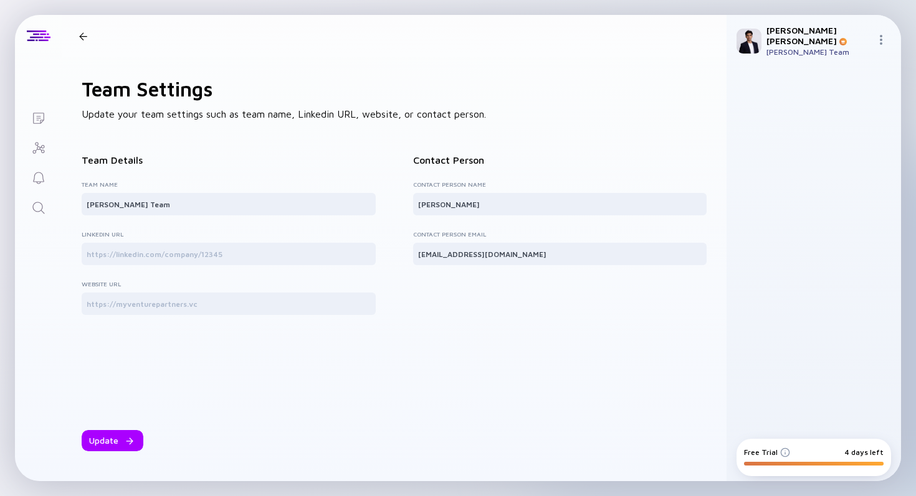
click at [84, 27] on header at bounding box center [394, 36] width 665 height 42
click at [85, 37] on div at bounding box center [83, 36] width 8 height 8
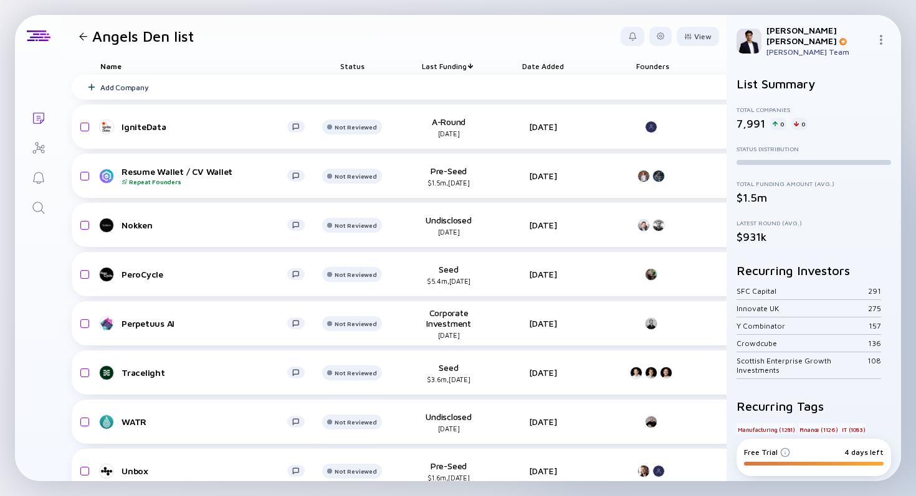
click at [92, 35] on div "Angels Den list" at bounding box center [134, 35] width 120 height 17
click at [80, 36] on div at bounding box center [83, 36] width 8 height 8
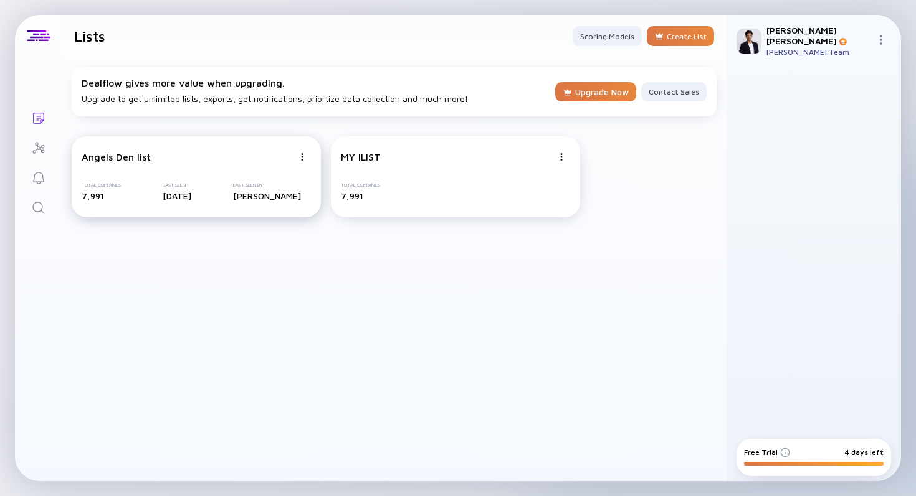
click at [244, 166] on div "Angels Den list Total Companies 7,991 Last Seen [DATE] Last Seen By [PERSON_NAM…" at bounding box center [196, 176] width 249 height 81
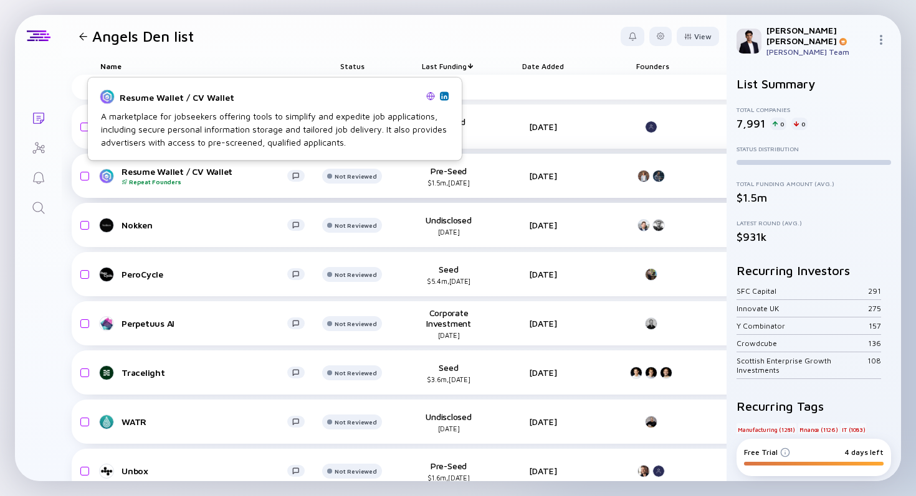
click at [232, 173] on div "Resume Wallet / CV Wallet Repeat Founders" at bounding box center [204, 175] width 166 height 19
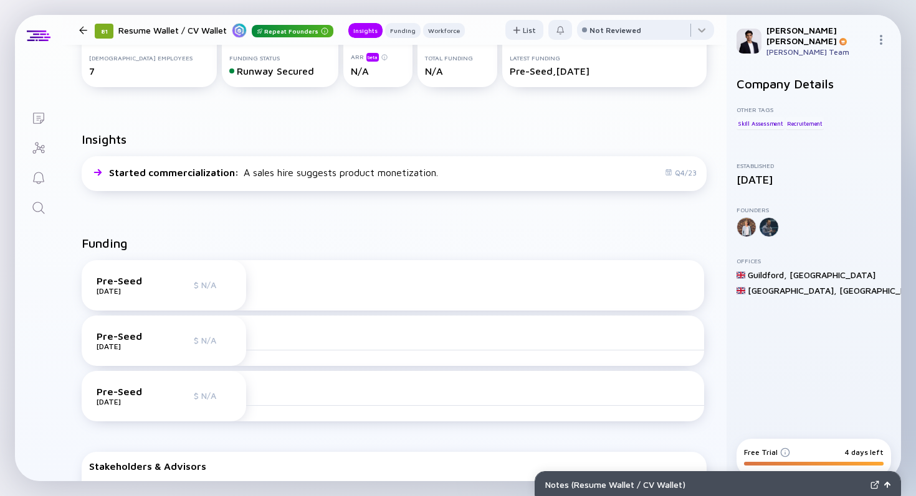
scroll to position [224, 0]
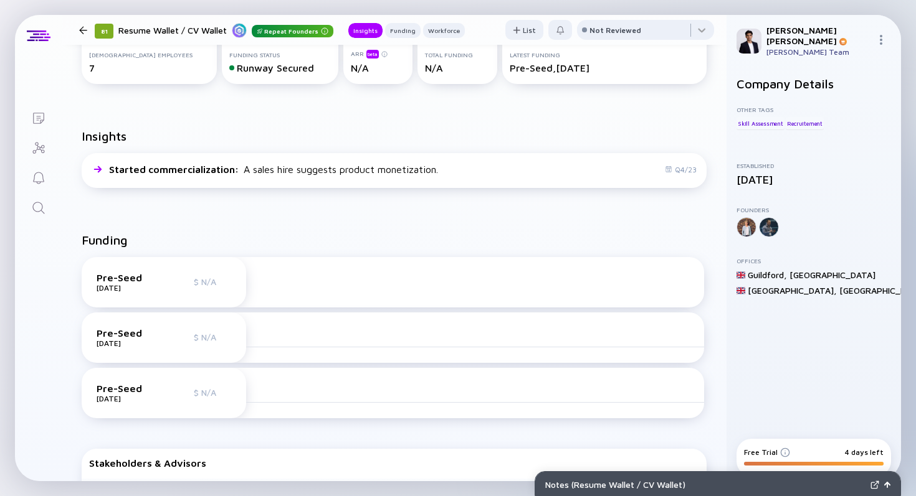
click at [269, 220] on div "Funding Pre-Seed [DATE] $ N/A Pre-Seed [DATE] $ N/A Pre-Seed [DATE] $ N/A Stake…" at bounding box center [394, 388] width 665 height 351
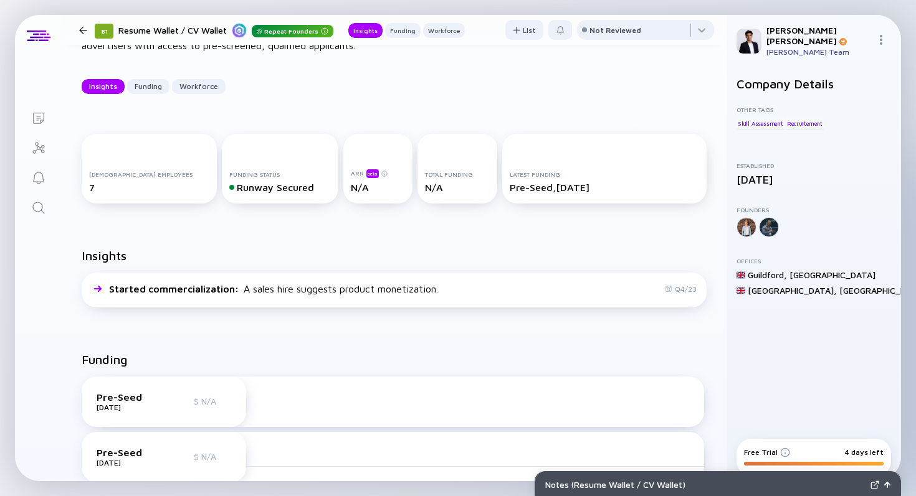
scroll to position [0, 0]
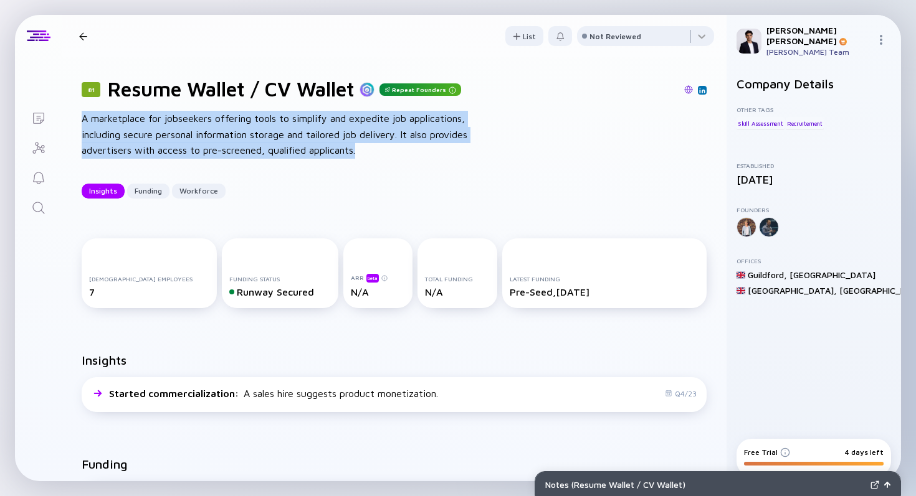
drag, startPoint x: 364, startPoint y: 154, endPoint x: 80, endPoint y: 119, distance: 286.9
click at [80, 119] on div "81 Resume Wallet / CV Wallet Repeat Founders A marketplace for jobseekers offer…" at bounding box center [394, 137] width 665 height 161
drag, startPoint x: 80, startPoint y: 119, endPoint x: 361, endPoint y: 156, distance: 283.3
click at [361, 158] on div "81 Resume Wallet / CV Wallet Repeat Founders A marketplace for jobseekers offer…" at bounding box center [394, 137] width 665 height 161
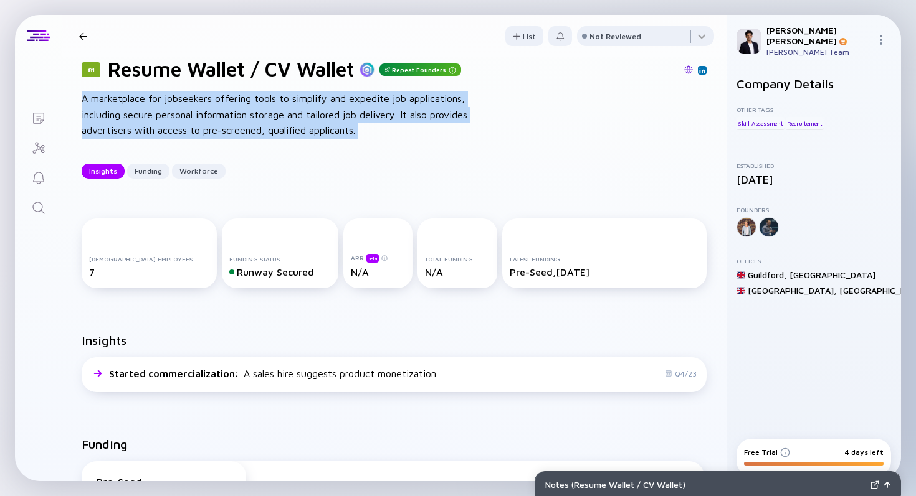
scroll to position [18, 0]
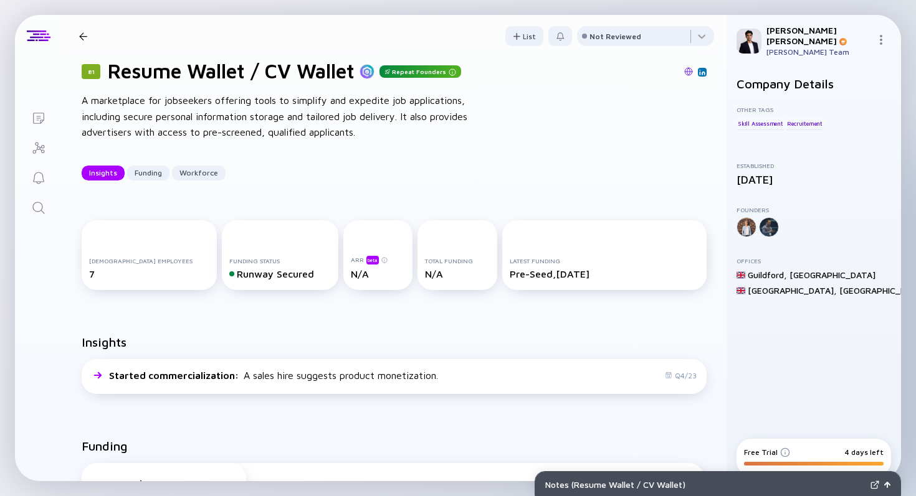
click at [378, 136] on div "A marketplace for jobseekers offering tools to simplify and expedite job applic…" at bounding box center [281, 117] width 399 height 48
drag, startPoint x: 378, startPoint y: 136, endPoint x: 388, endPoint y: 143, distance: 12.1
click at [387, 140] on div "81 Resume Wallet / CV Wallet Repeat Founders A marketplace for jobseekers offer…" at bounding box center [394, 119] width 665 height 161
click at [388, 143] on div "81 Resume Wallet / CV Wallet Repeat Founders A marketplace for jobseekers offer…" at bounding box center [394, 119] width 665 height 161
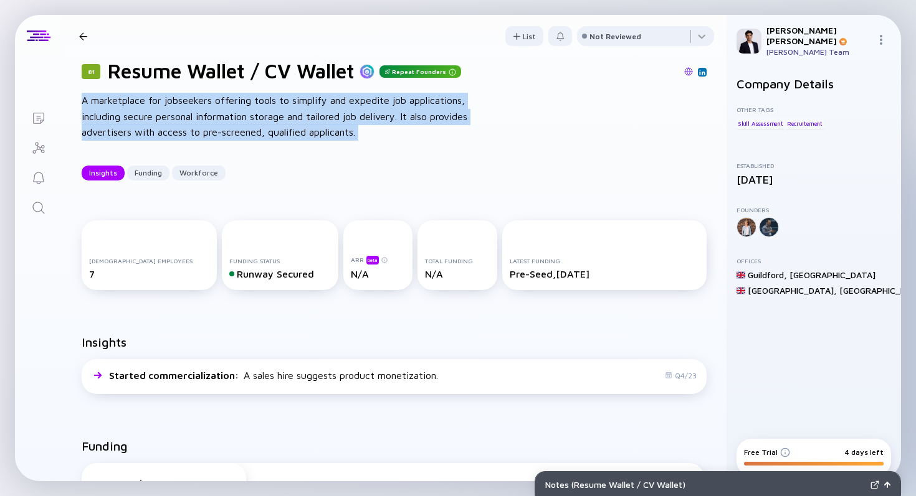
drag, startPoint x: 388, startPoint y: 143, endPoint x: 83, endPoint y: 104, distance: 307.0
click at [83, 104] on div "81 Resume Wallet / CV Wallet Repeat Founders A marketplace for jobseekers offer…" at bounding box center [394, 119] width 665 height 161
click at [83, 104] on div "A marketplace for jobseekers offering tools to simplify and expedite job applic…" at bounding box center [281, 117] width 399 height 48
drag, startPoint x: 83, startPoint y: 104, endPoint x: 371, endPoint y: 129, distance: 288.8
click at [371, 130] on div "A marketplace for jobseekers offering tools to simplify and expedite job applic…" at bounding box center [281, 117] width 399 height 48
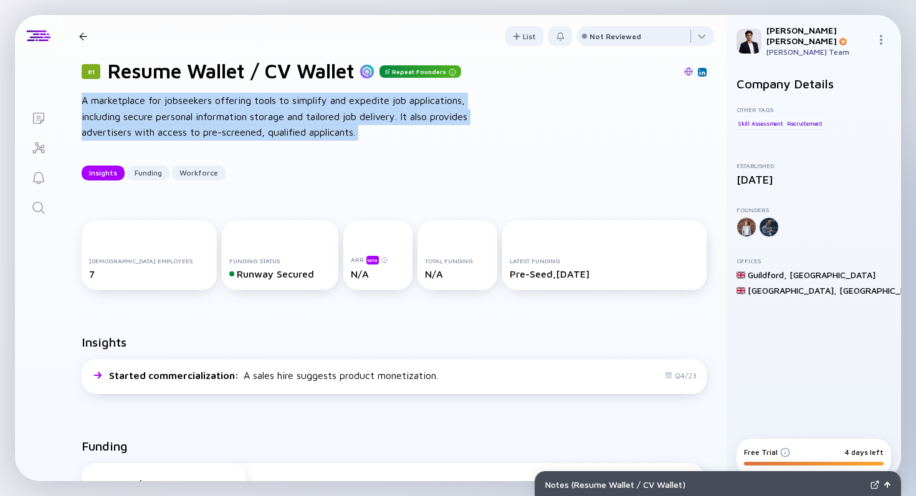
click at [371, 129] on div "A marketplace for jobseekers offering tools to simplify and expedite job applic…" at bounding box center [281, 117] width 399 height 48
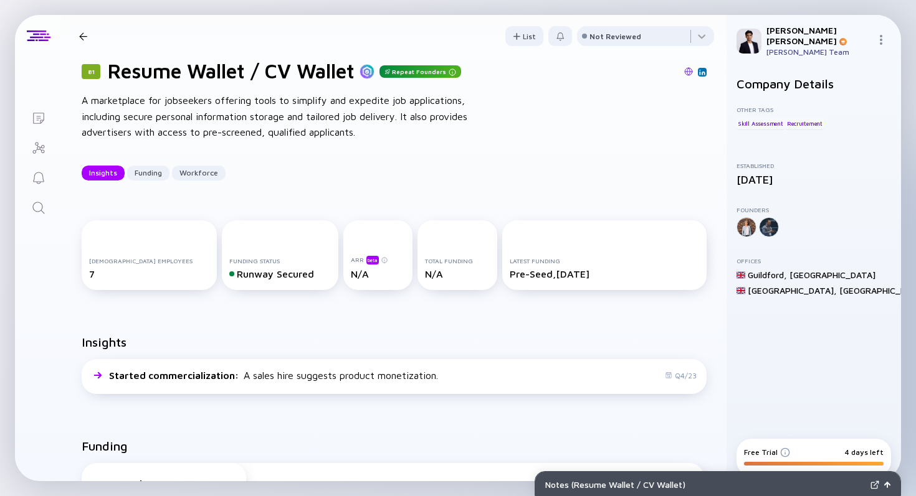
click at [371, 129] on div "A marketplace for jobseekers offering tools to simplify and expedite job applic…" at bounding box center [281, 117] width 399 height 48
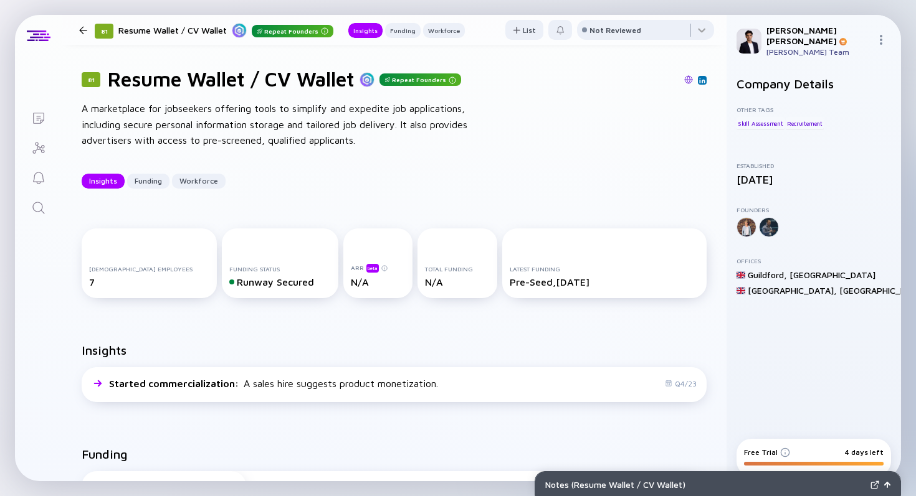
scroll to position [9, 0]
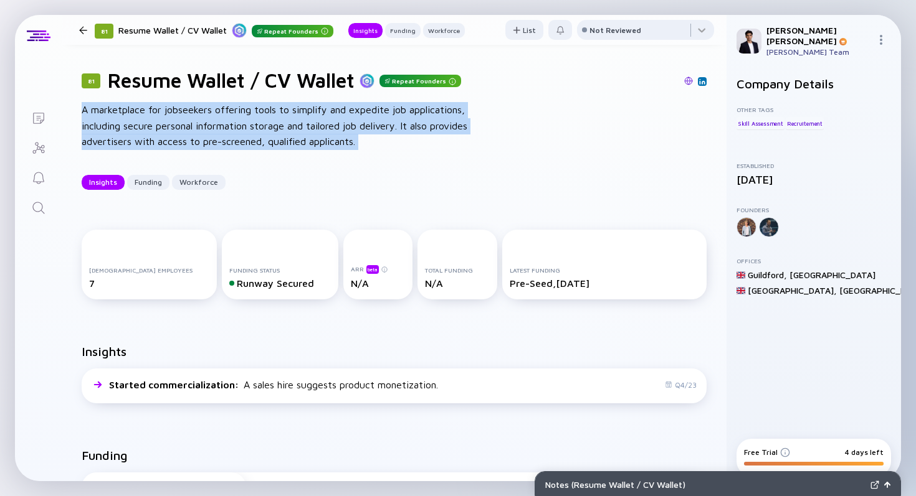
drag, startPoint x: 369, startPoint y: 142, endPoint x: 83, endPoint y: 113, distance: 287.3
click at [83, 113] on div "A marketplace for jobseekers offering tools to simplify and expedite job applic…" at bounding box center [281, 126] width 399 height 48
drag, startPoint x: 83, startPoint y: 113, endPoint x: 367, endPoint y: 147, distance: 286.0
click at [367, 147] on div "A marketplace for jobseekers offering tools to simplify and expedite job applic…" at bounding box center [281, 126] width 399 height 48
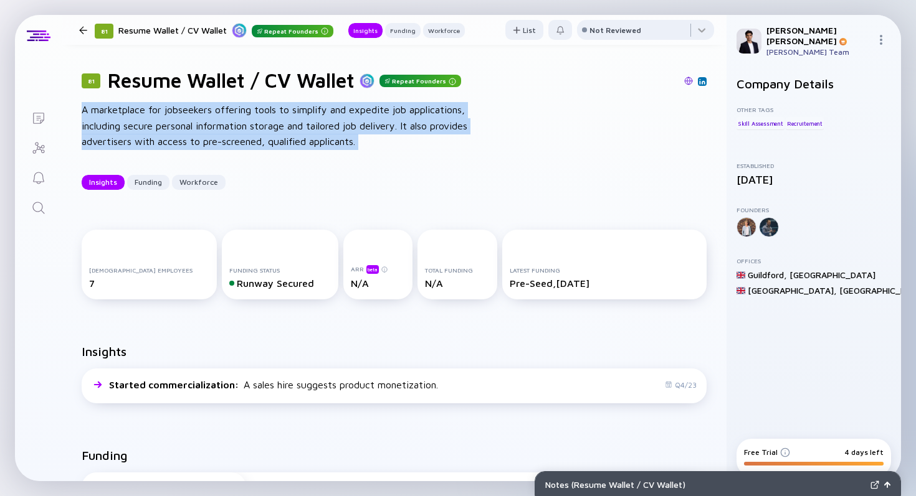
click at [367, 147] on div "A marketplace for jobseekers offering tools to simplify and expedite job applic…" at bounding box center [281, 126] width 399 height 48
drag, startPoint x: 367, startPoint y: 147, endPoint x: 95, endPoint y: 108, distance: 275.0
click at [95, 108] on div "A marketplace for jobseekers offering tools to simplify and expedite job applic…" at bounding box center [281, 126] width 399 height 48
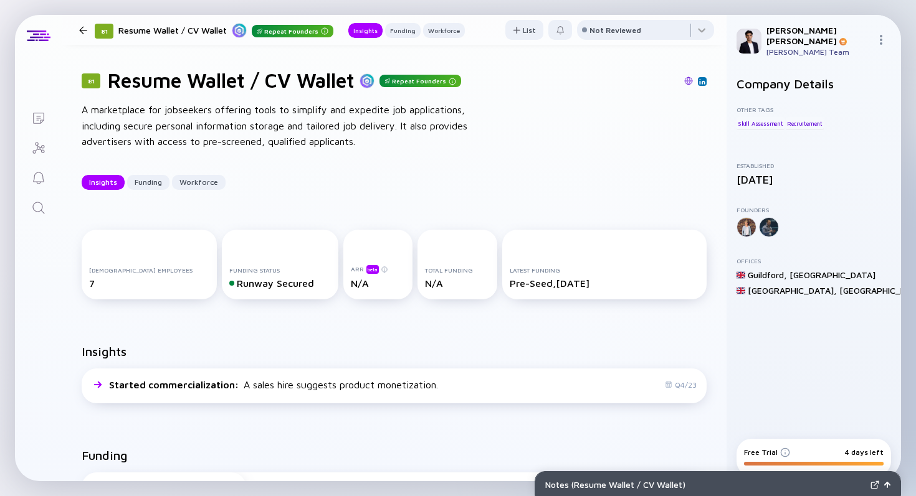
click at [89, 27] on div at bounding box center [83, 30] width 18 height 8
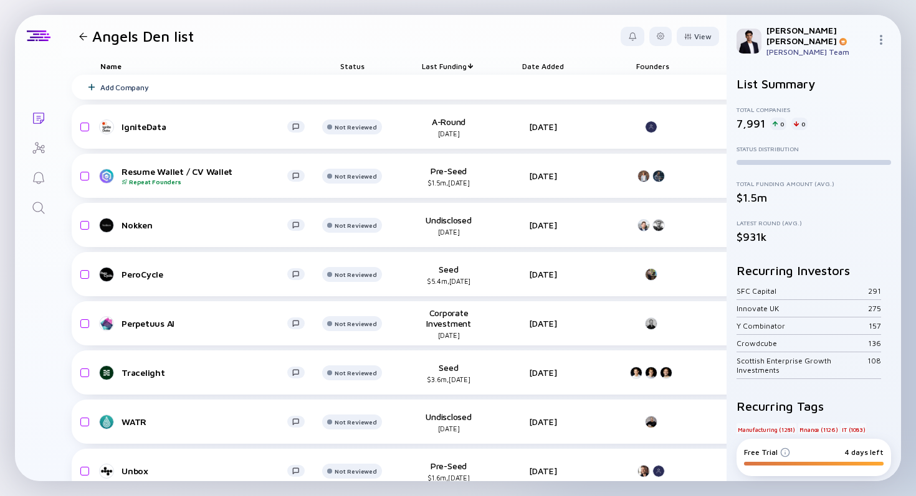
click at [326, 44] on header "Angels Den list View" at bounding box center [394, 36] width 665 height 42
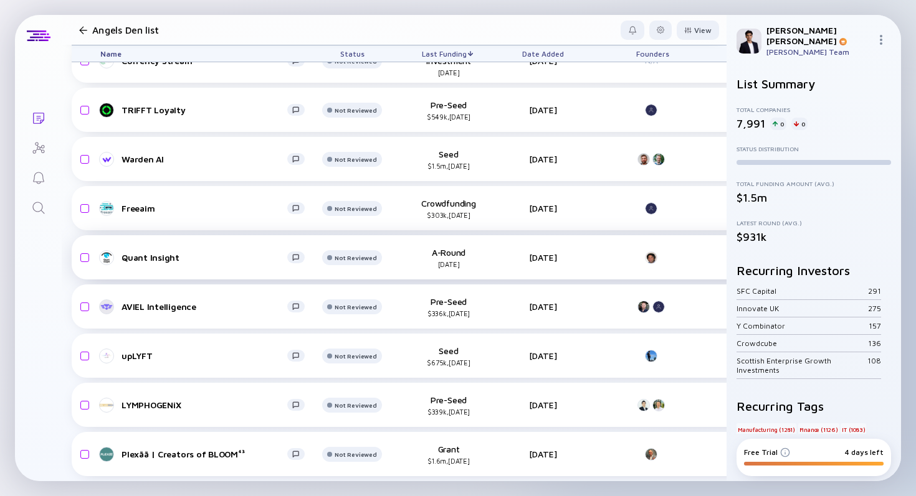
scroll to position [1101, 0]
click at [136, 353] on div "upLYFT" at bounding box center [204, 356] width 166 height 11
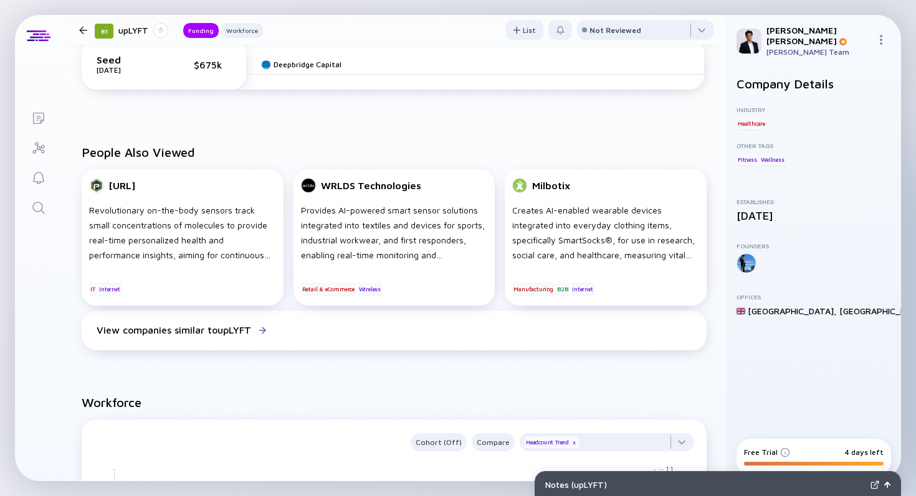
scroll to position [103, 0]
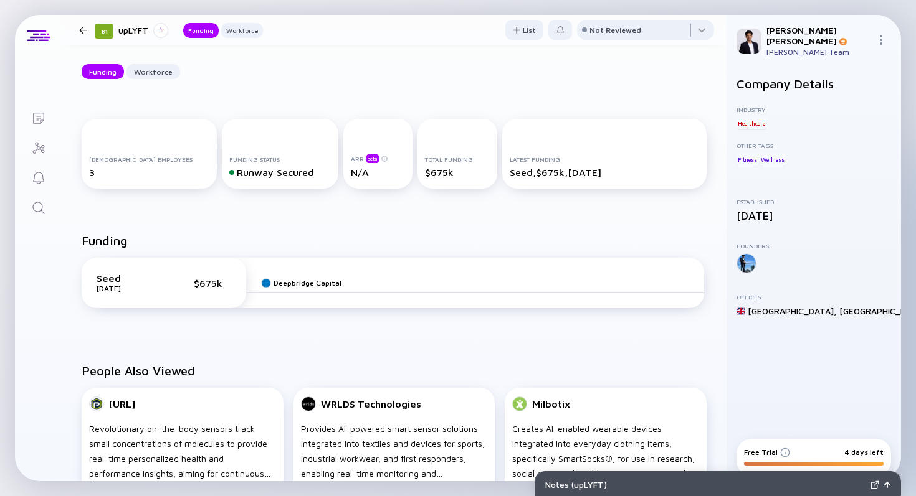
click at [78, 26] on div at bounding box center [83, 30] width 18 height 8
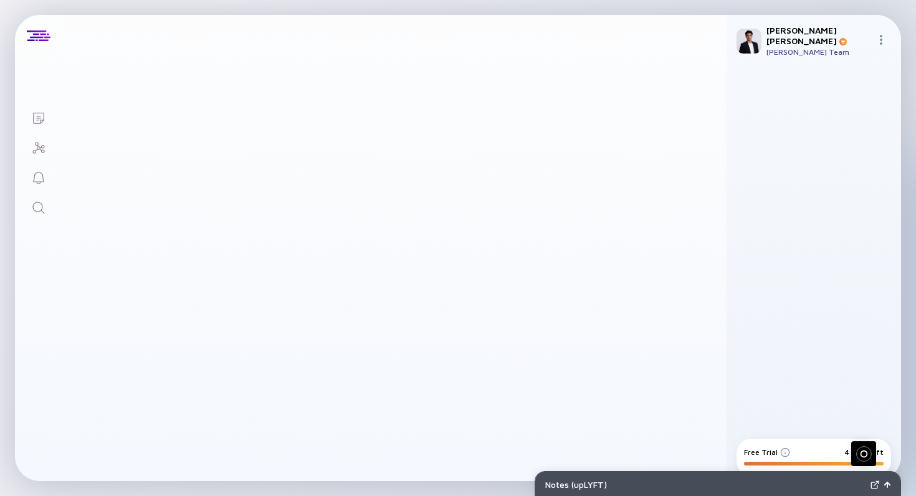
scroll to position [1101, 0]
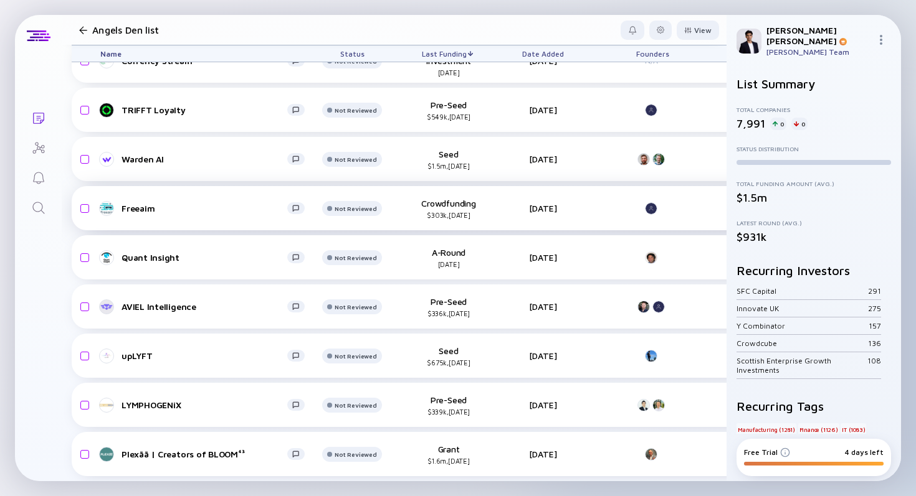
click at [500, 187] on div "Freeaim Not Reviewed Crowdfunding $303k, [DATE] [DATE] N/A headcount-freeaim 2 …" at bounding box center [657, 208] width 1171 height 44
